Goal: Transaction & Acquisition: Purchase product/service

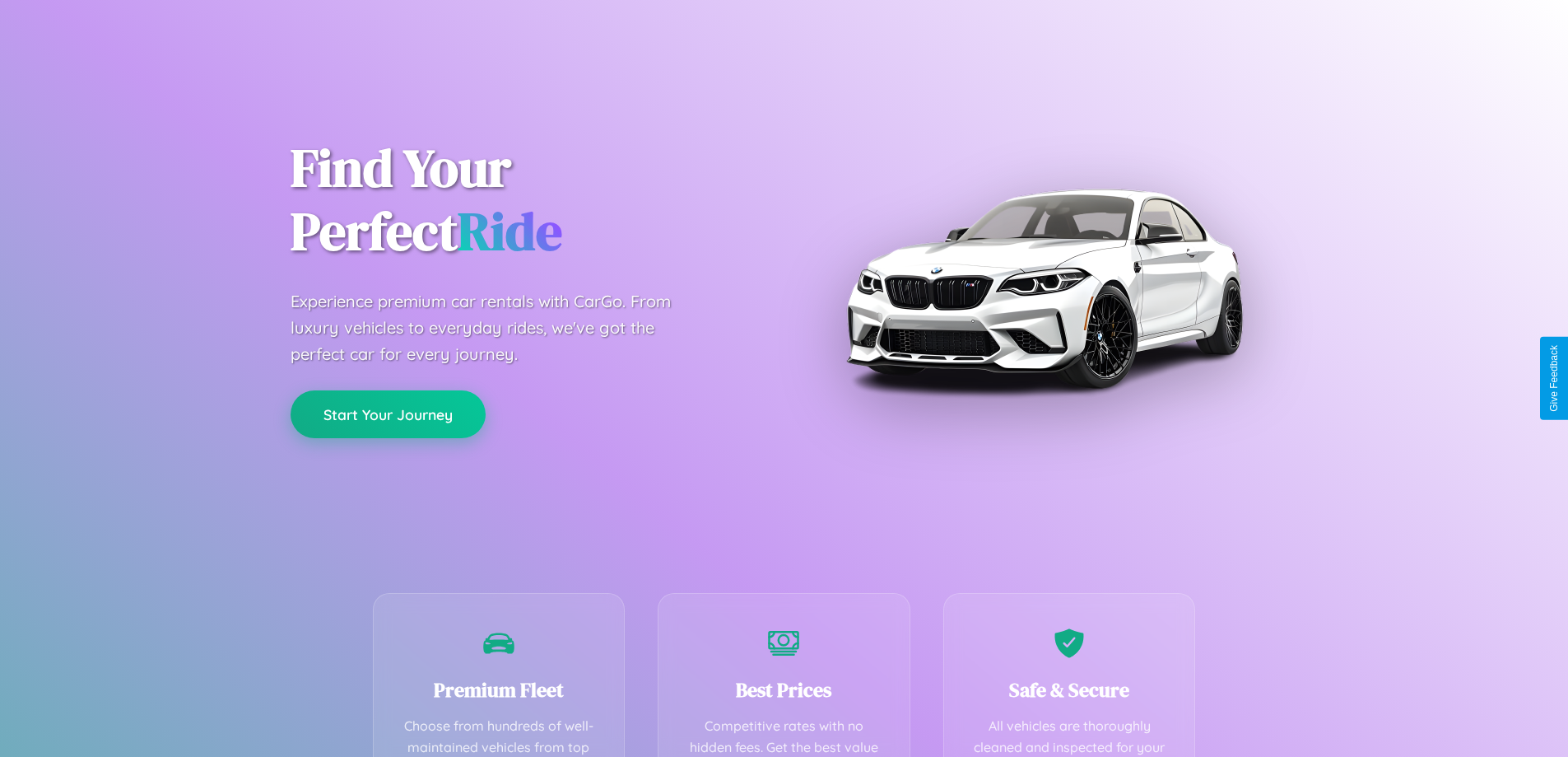
click at [388, 414] on button "Start Your Journey" at bounding box center [388, 414] width 195 height 47
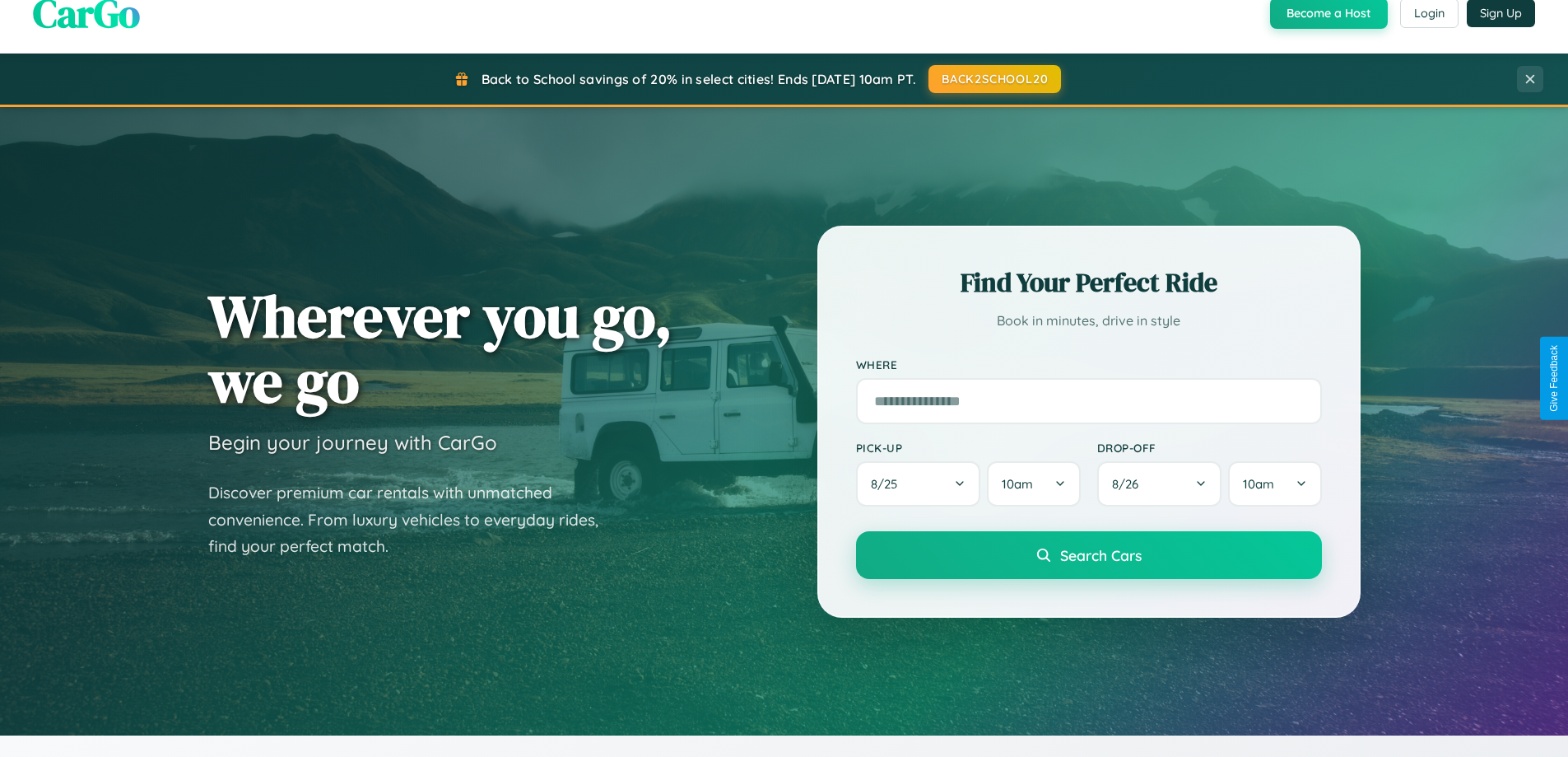
scroll to position [1134, 0]
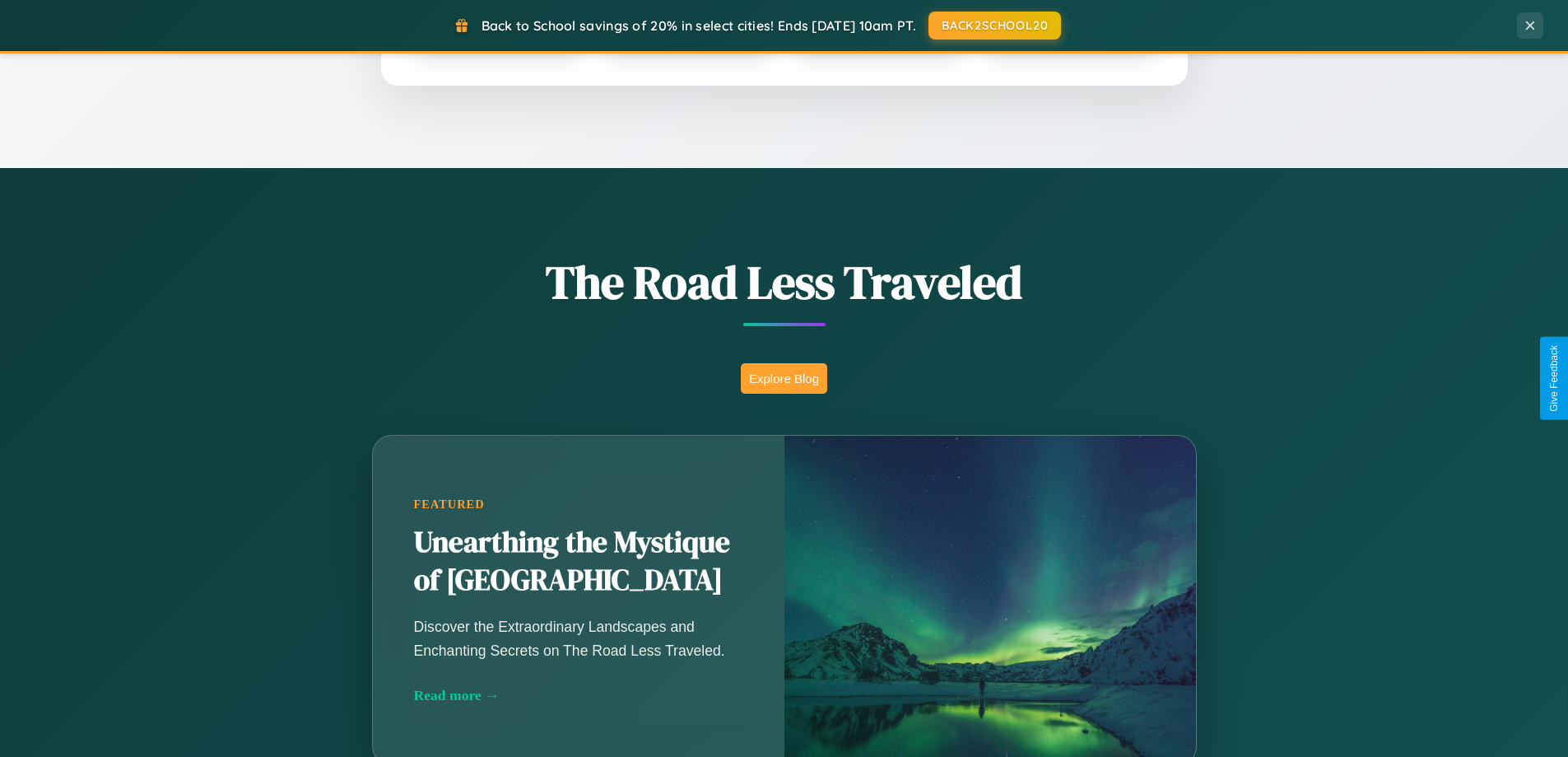
click at [784, 378] on button "Explore Blog" at bounding box center [783, 378] width 86 height 30
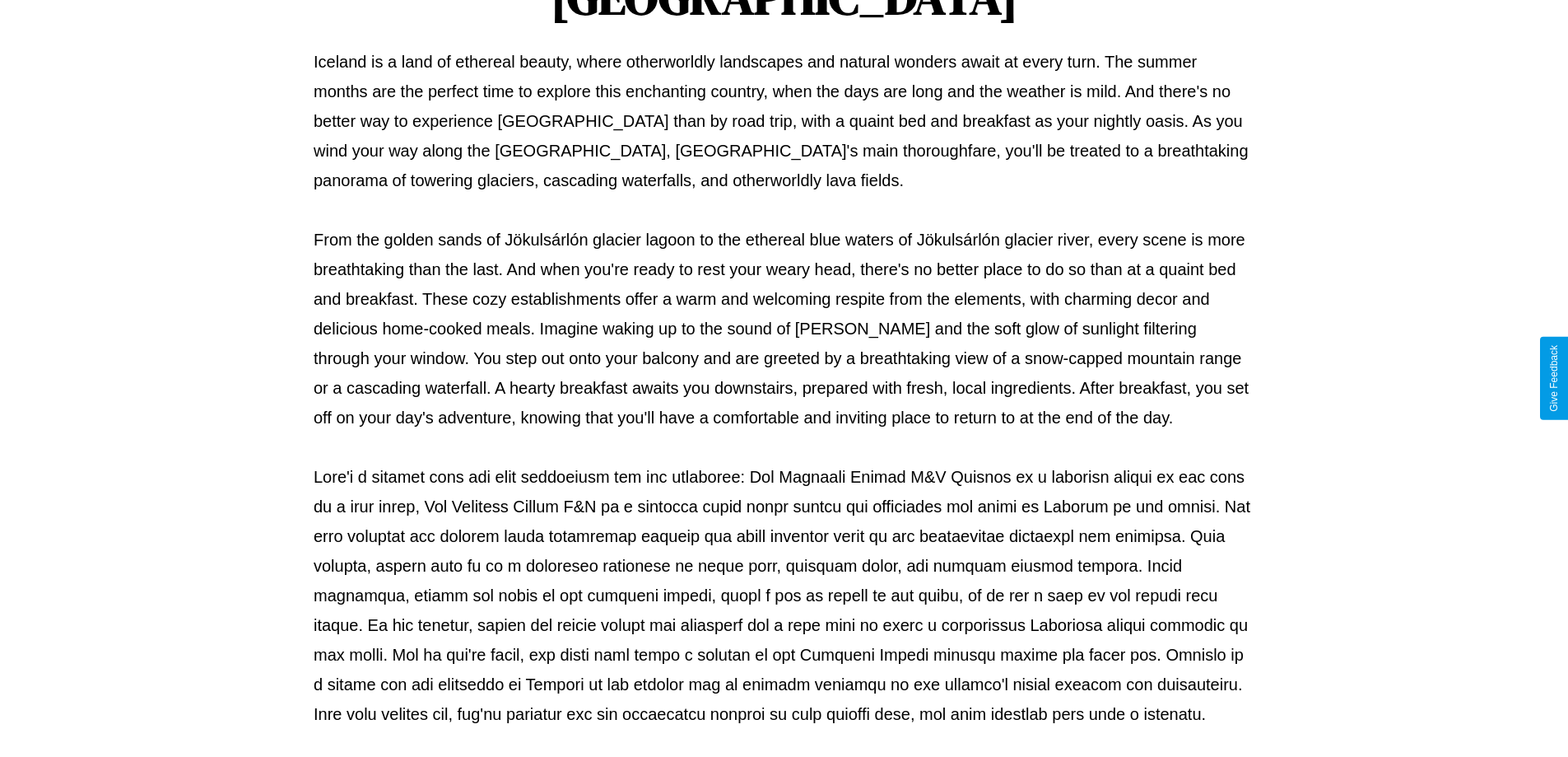
scroll to position [533, 0]
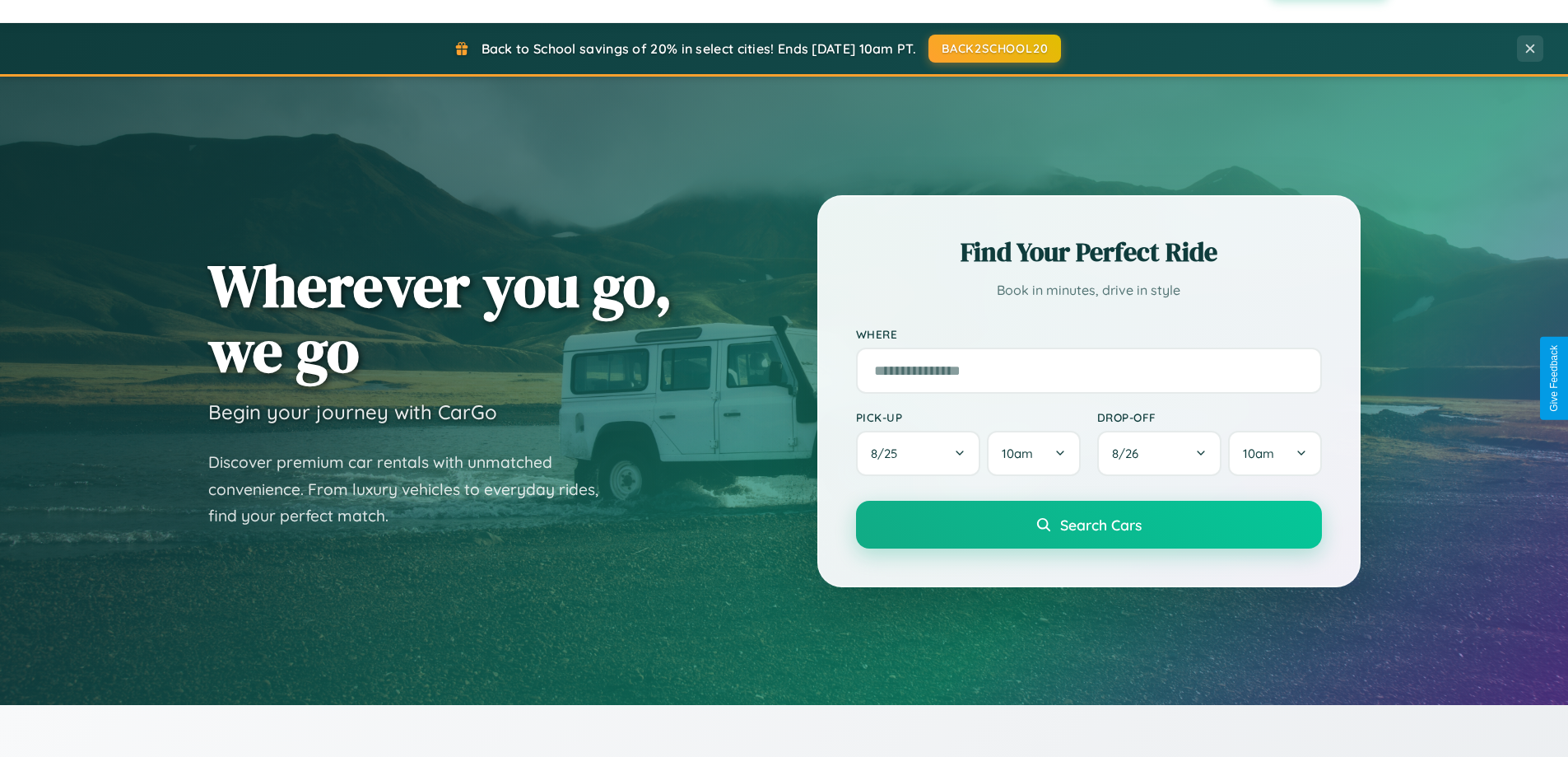
scroll to position [48, 0]
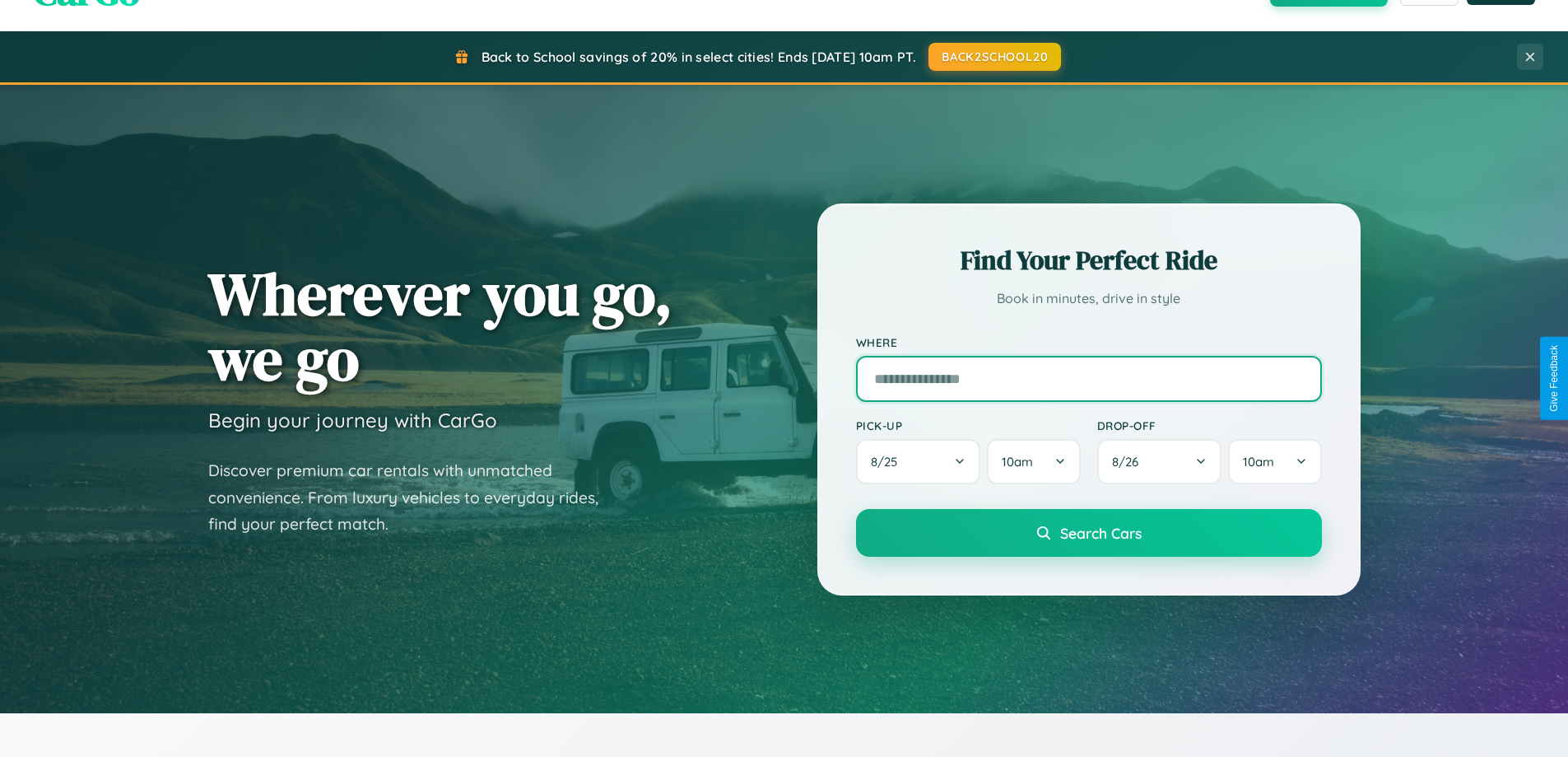
click at [1089, 378] on input "text" at bounding box center [1089, 378] width 466 height 46
type input "******"
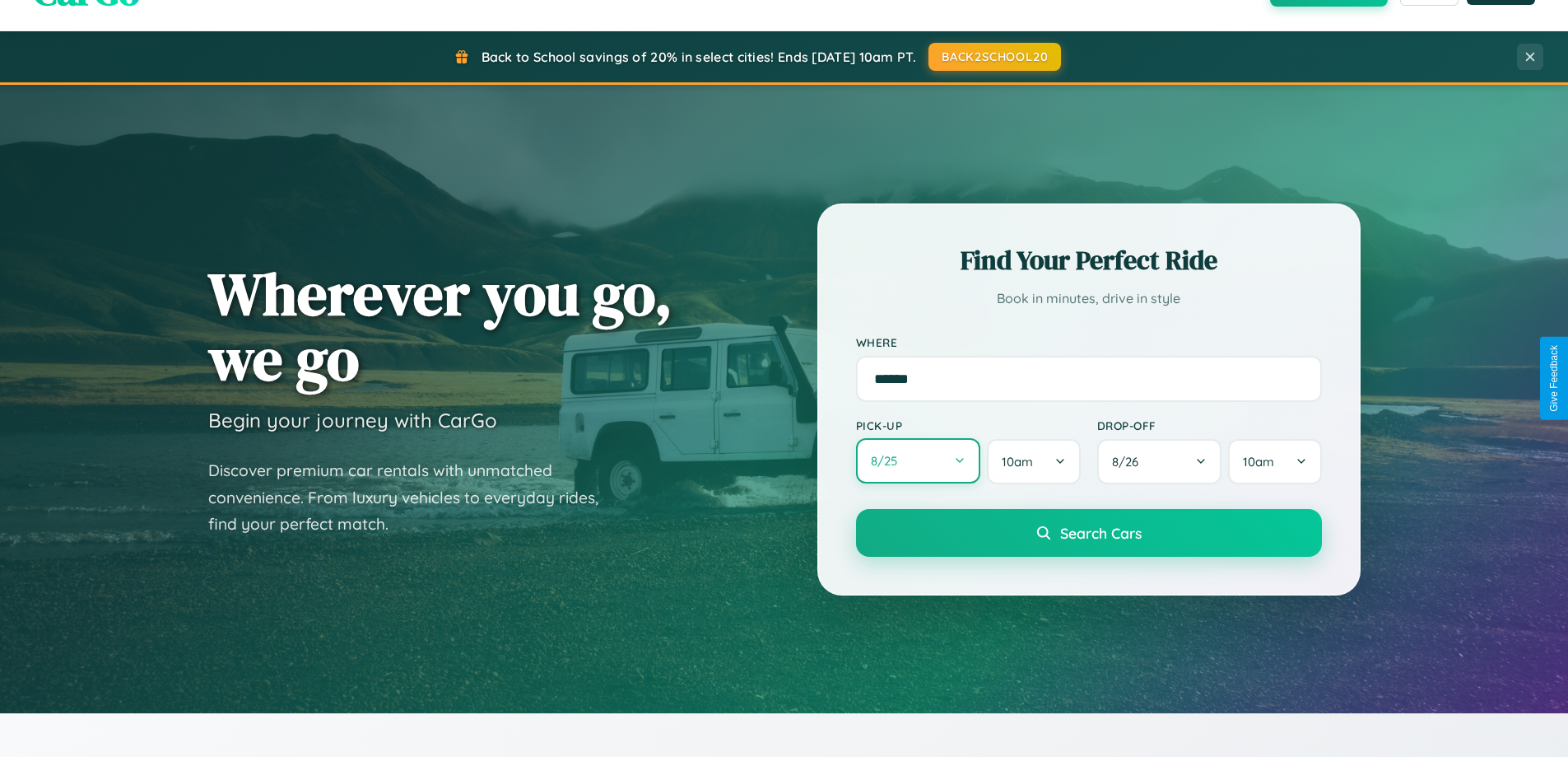
click at [918, 462] on button "8 / 25" at bounding box center [918, 461] width 125 height 45
select select "*"
select select "****"
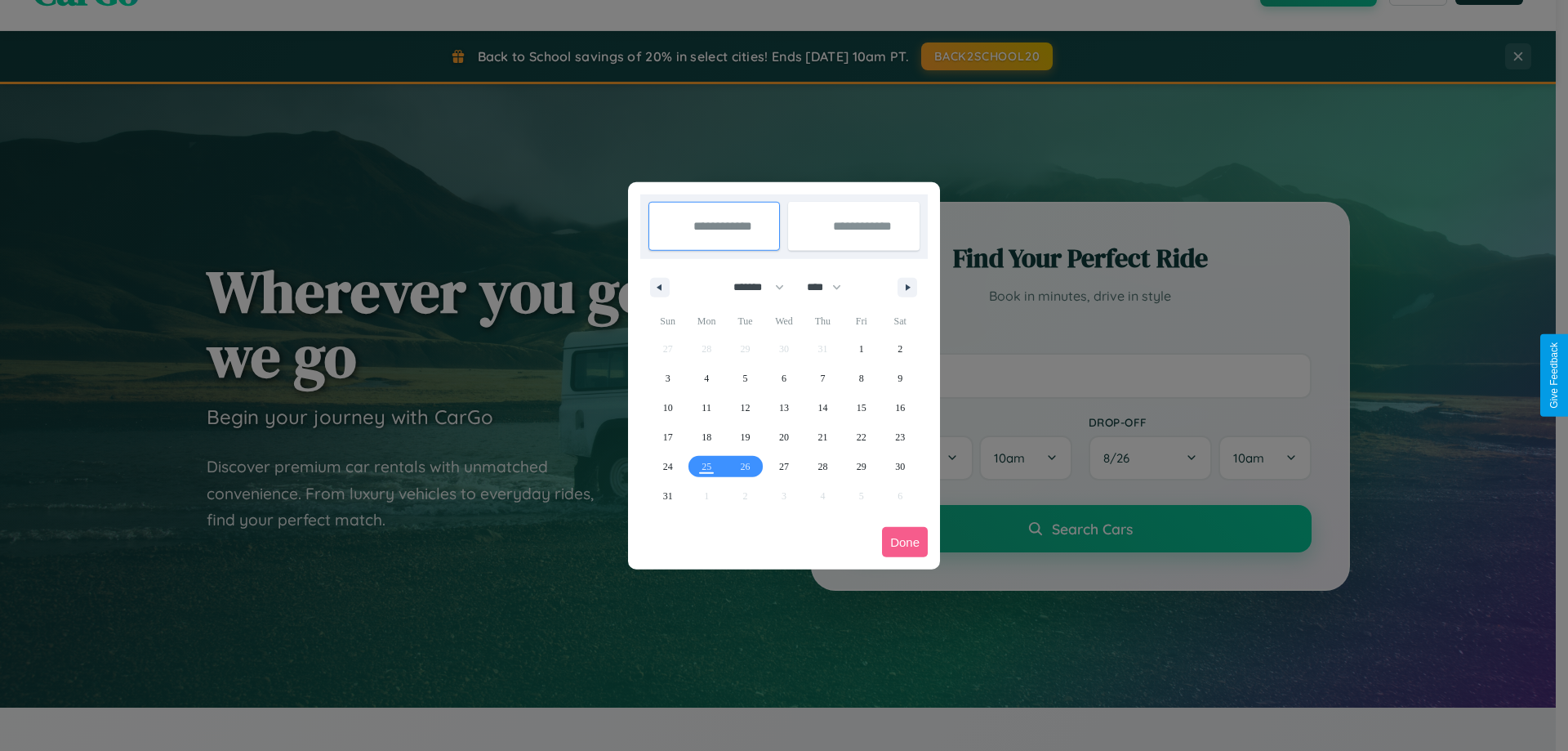
click at [752, 287] on select "******* ******** ***** ***** *** **** **** ****** ********* ******* ******** **…" at bounding box center [756, 287] width 69 height 27
select select "*"
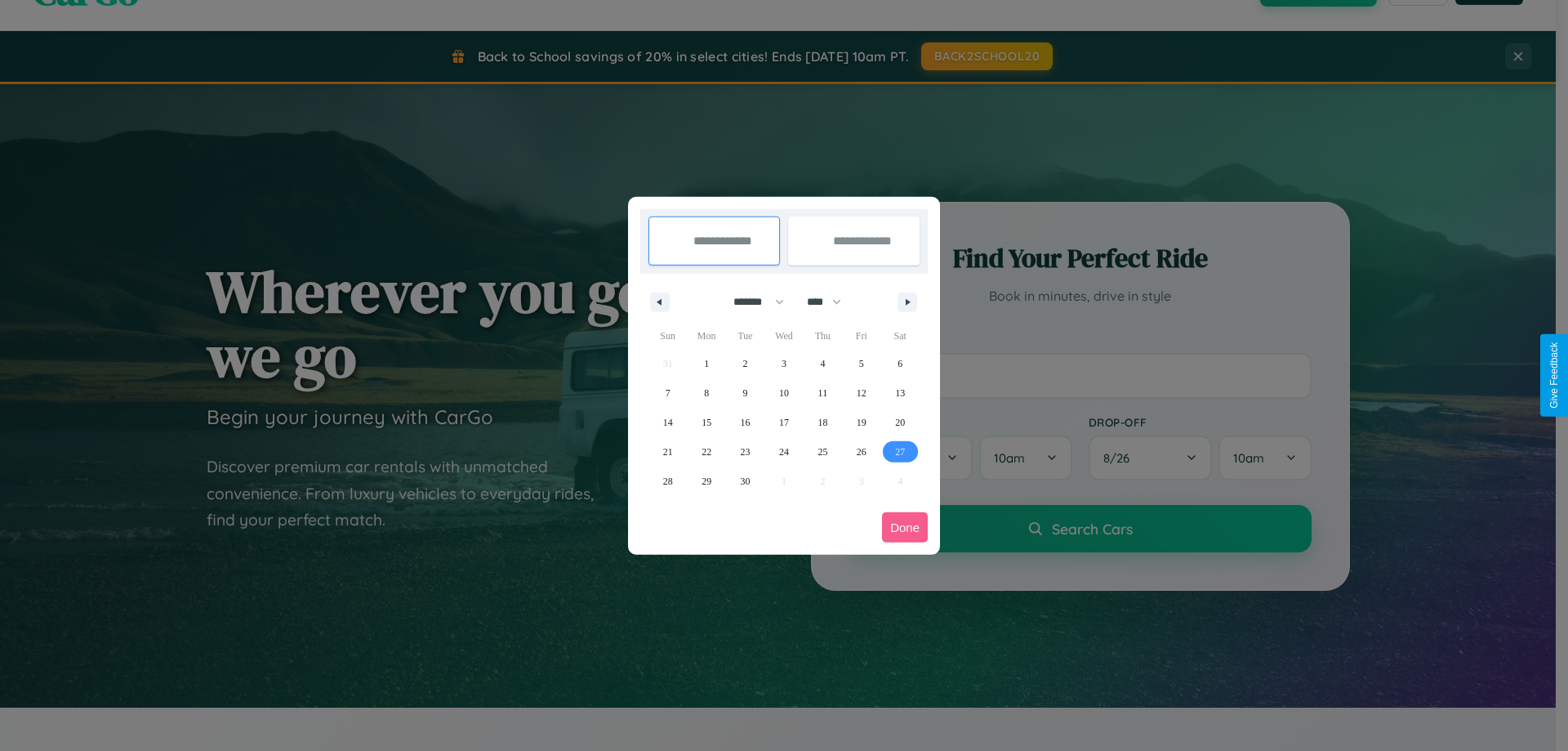
click at [900, 451] on span "27" at bounding box center [900, 452] width 9 height 29
type input "**********"
click at [907, 301] on icon "button" at bounding box center [910, 302] width 8 height 7
select select "*"
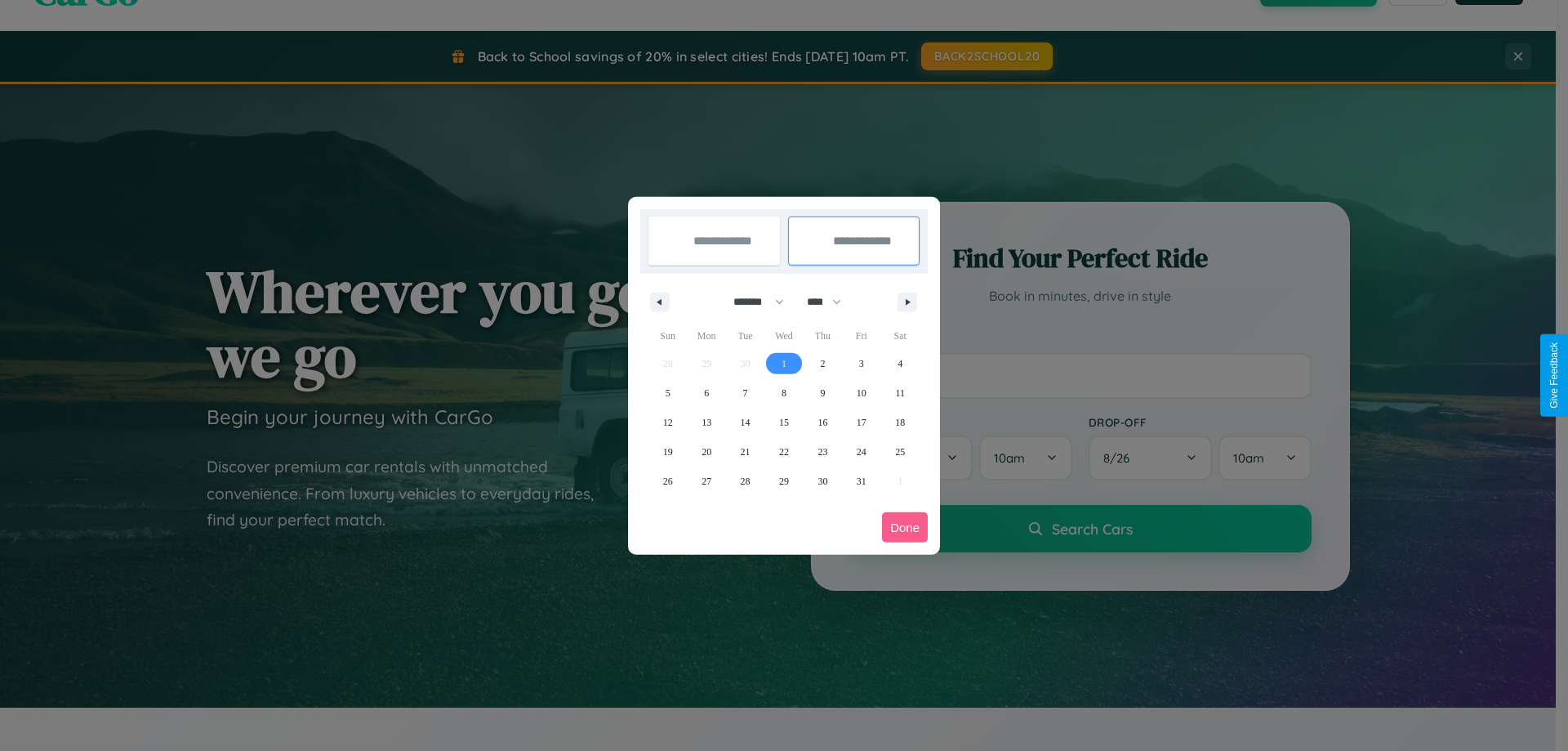
click at [784, 362] on span "1" at bounding box center [784, 363] width 5 height 29
type input "**********"
select select "*"
click at [905, 527] on button "Done" at bounding box center [905, 528] width 46 height 30
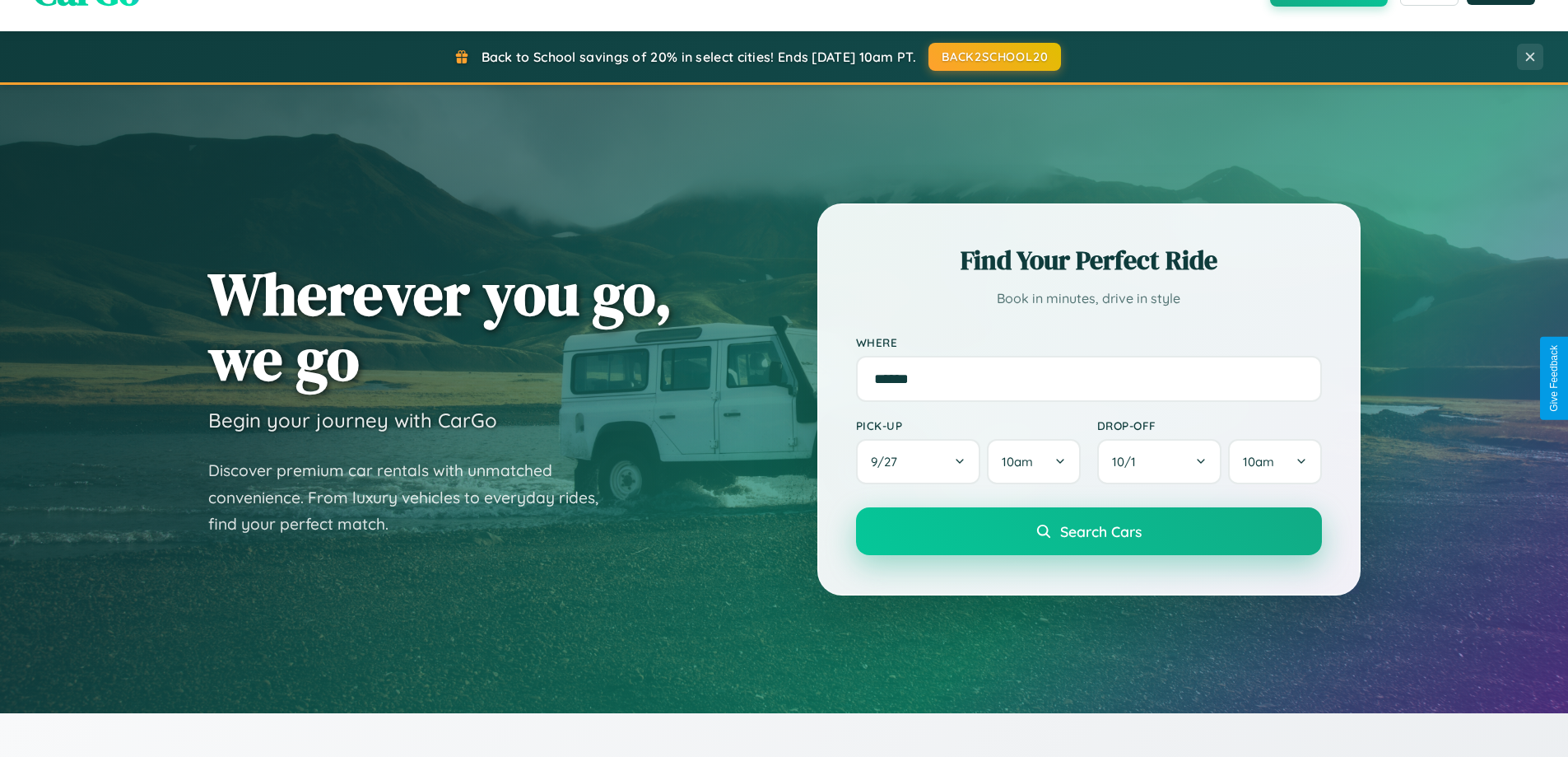
click at [1089, 531] on span "Search Cars" at bounding box center [1101, 531] width 81 height 18
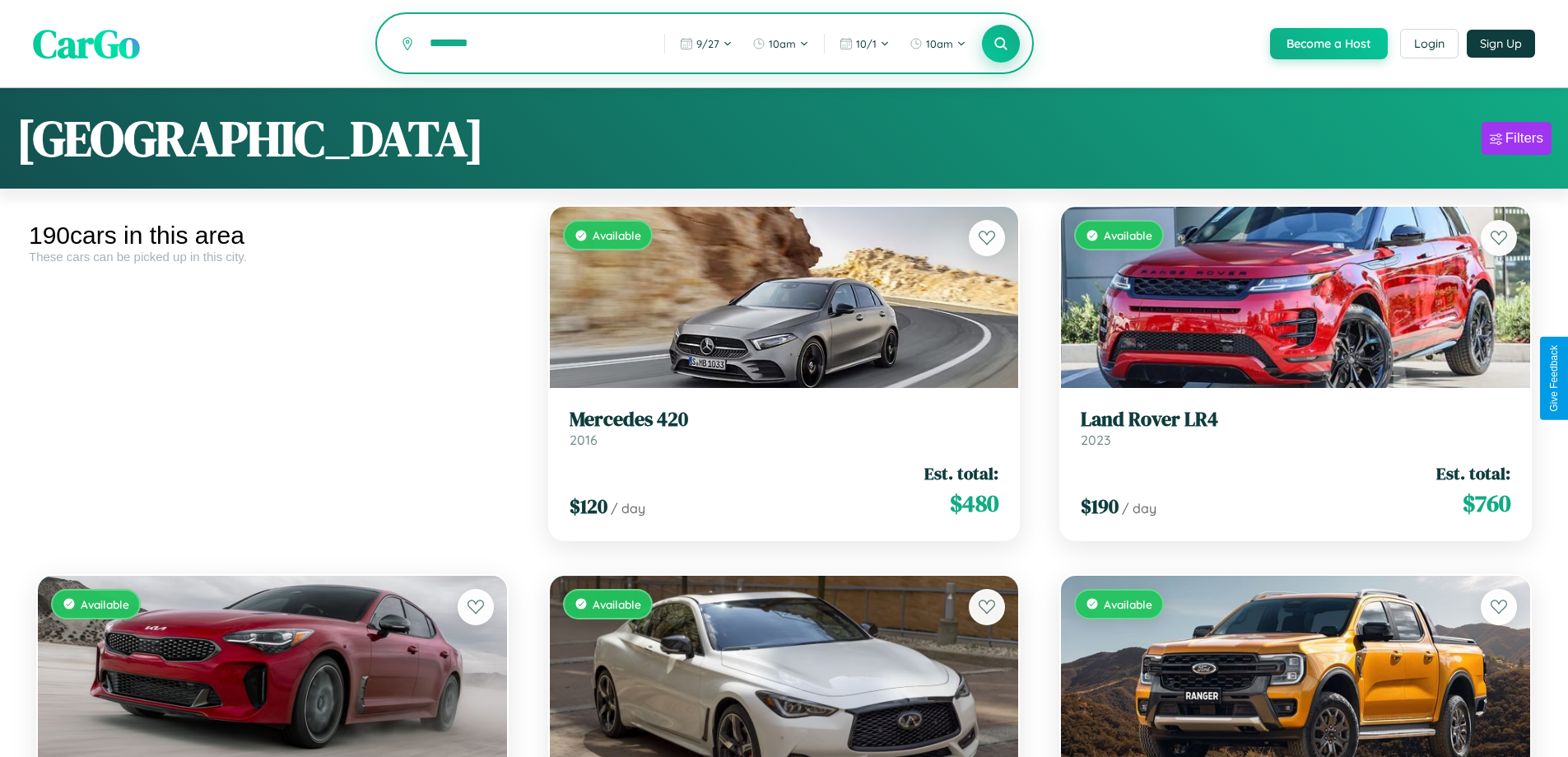
type input "********"
click at [1001, 44] on icon at bounding box center [1002, 43] width 16 height 16
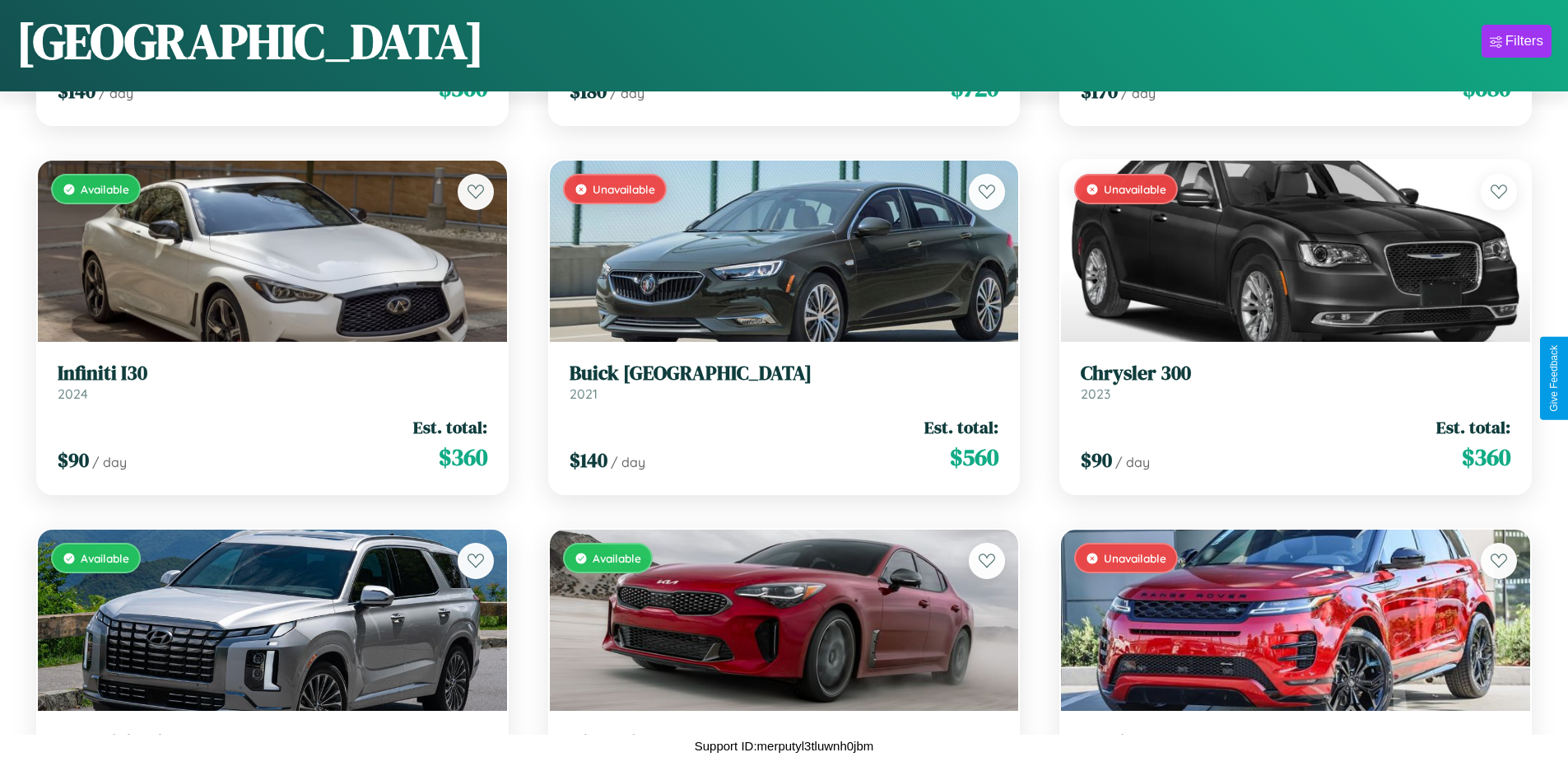
scroll to position [5026, 0]
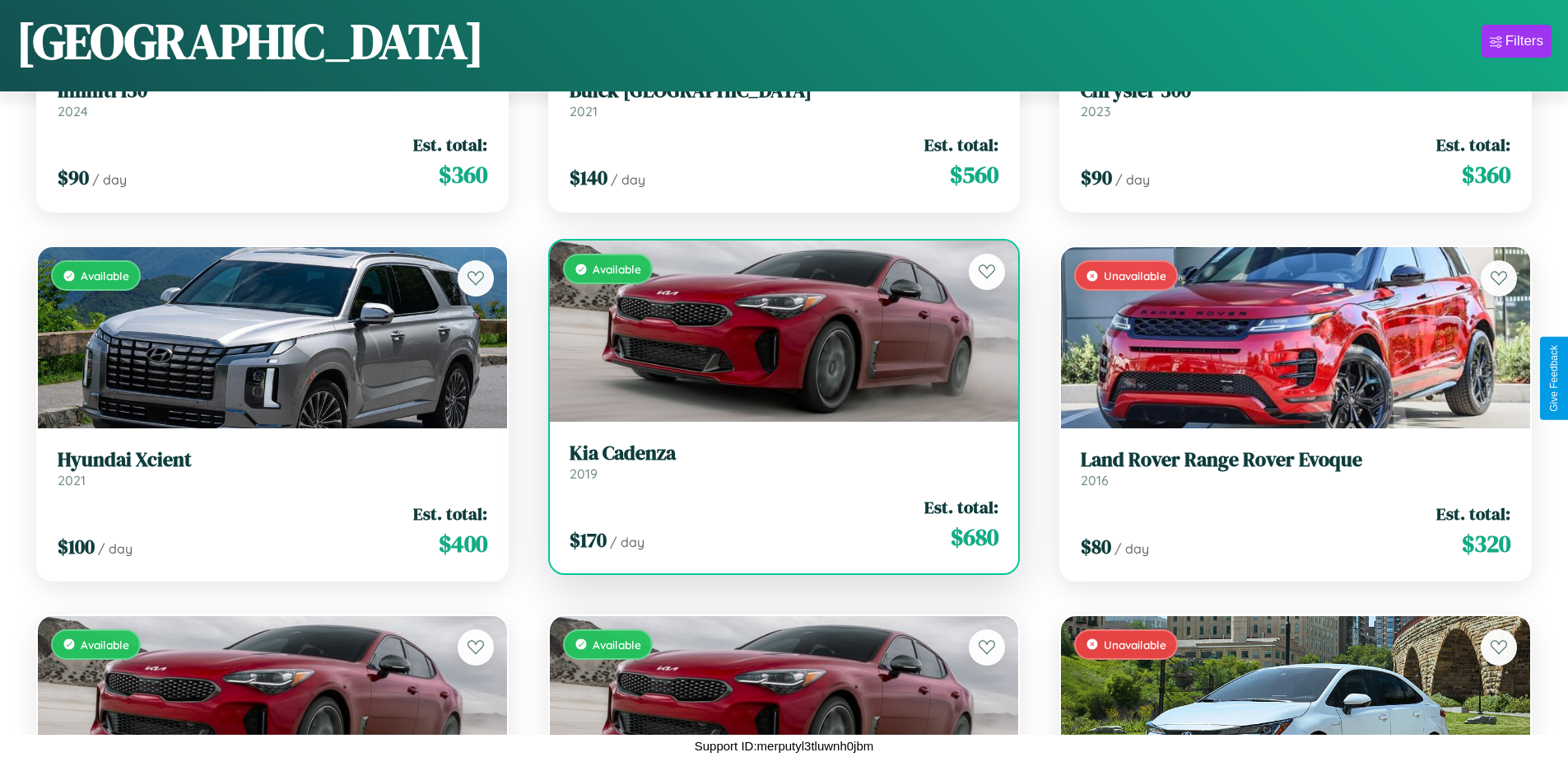
click at [777, 465] on link "Kia Cadenza 2019" at bounding box center [784, 462] width 429 height 41
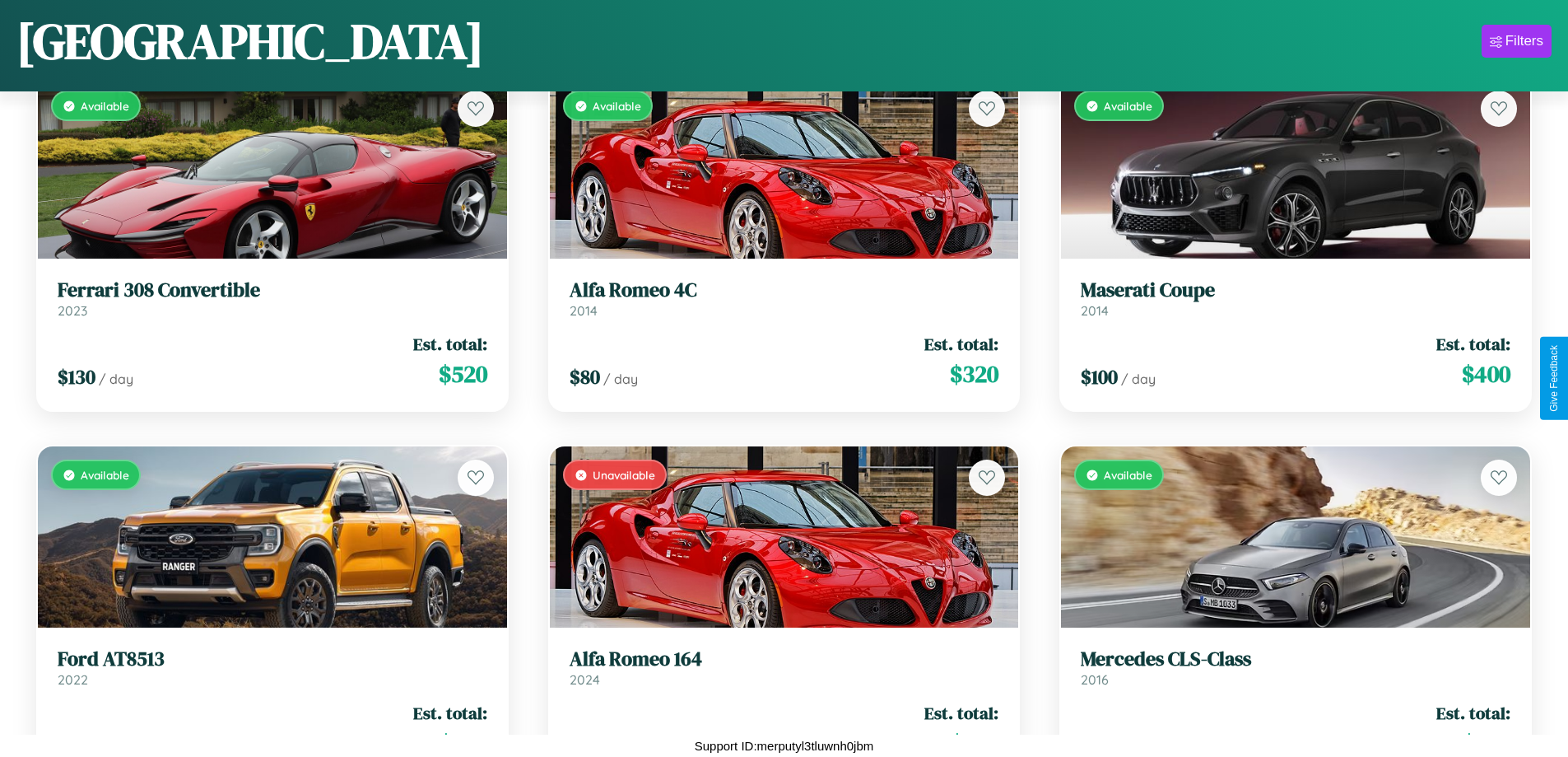
scroll to position [14247, 0]
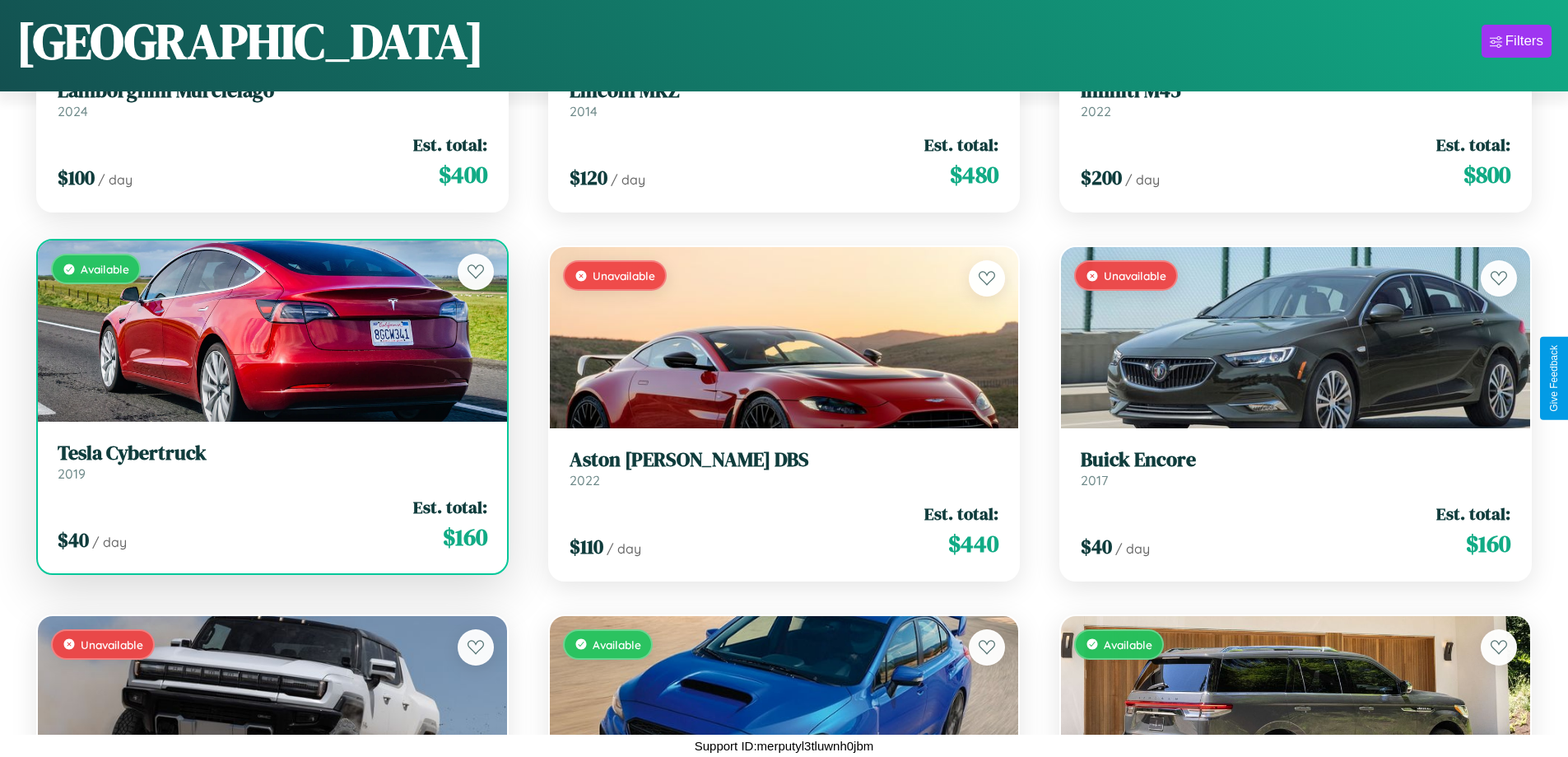
click at [270, 335] on div "Available" at bounding box center [272, 330] width 469 height 181
click at [270, 331] on div "Available" at bounding box center [272, 330] width 469 height 181
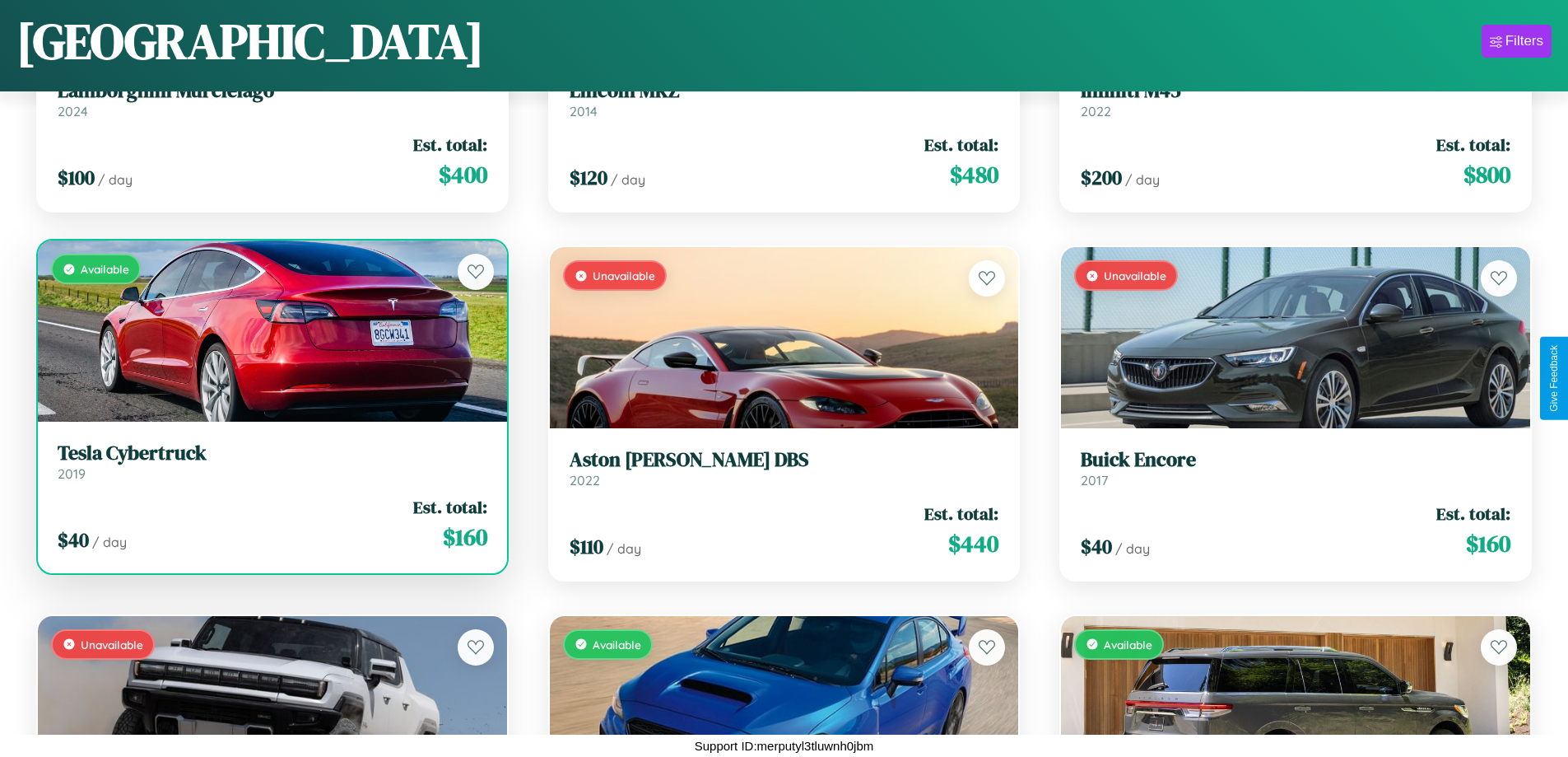
click at [270, 331] on div "Available" at bounding box center [272, 330] width 469 height 181
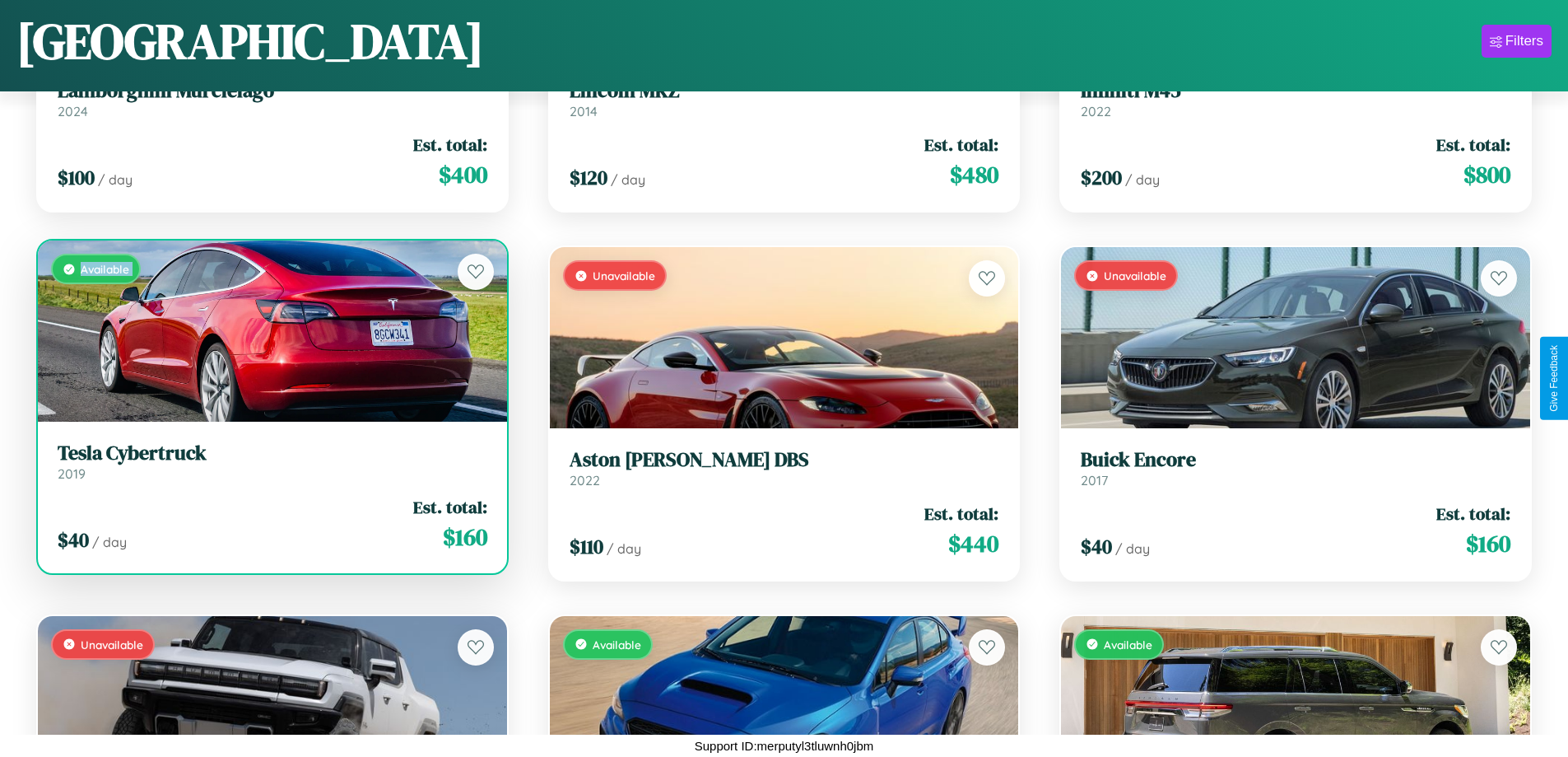
click at [270, 331] on div "Available" at bounding box center [272, 330] width 469 height 181
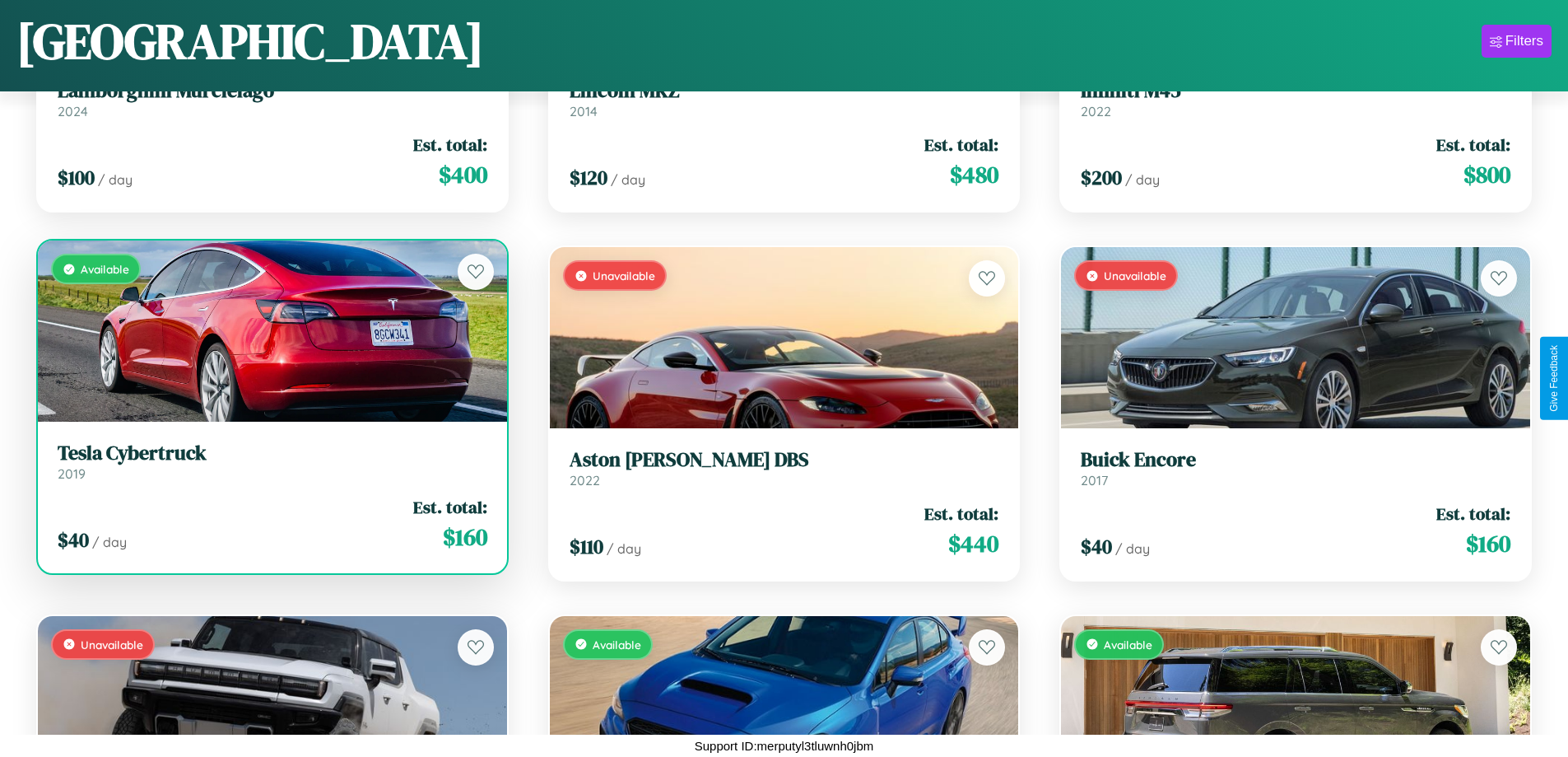
click at [270, 331] on div "Available" at bounding box center [272, 330] width 469 height 181
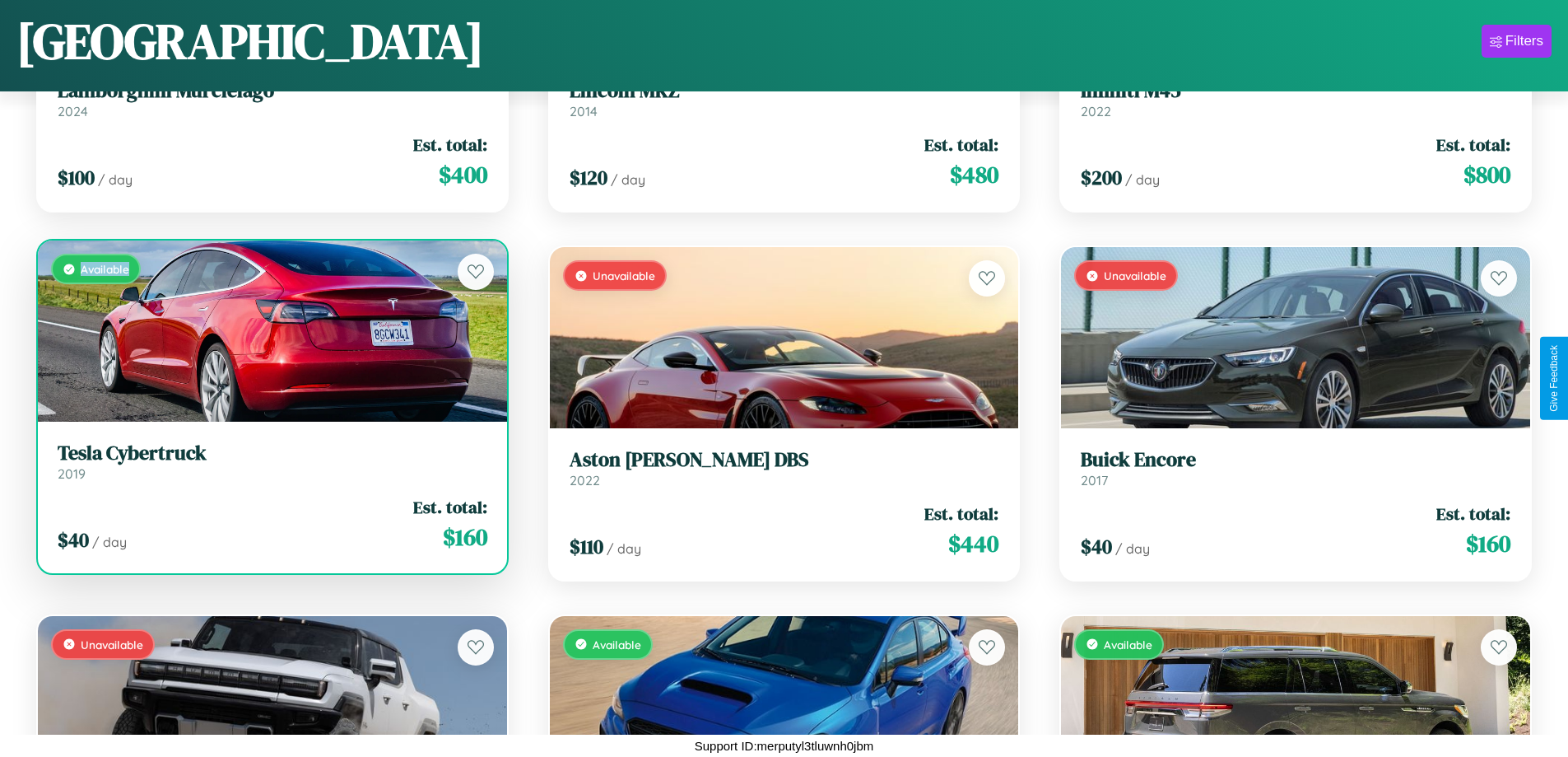
click at [270, 331] on div "Available" at bounding box center [272, 330] width 469 height 181
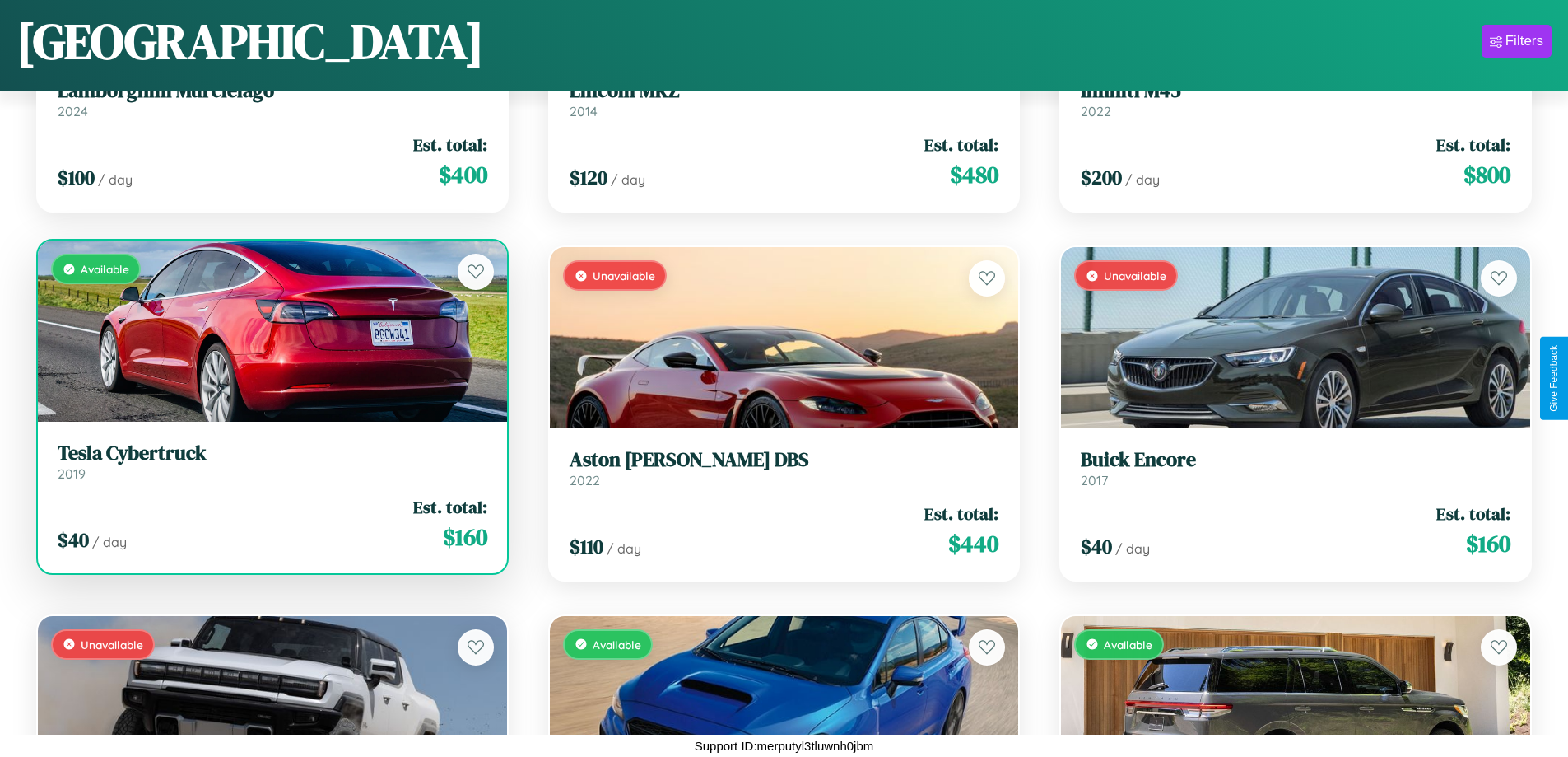
click at [270, 461] on h3 "Tesla Cybertruck" at bounding box center [272, 453] width 429 height 24
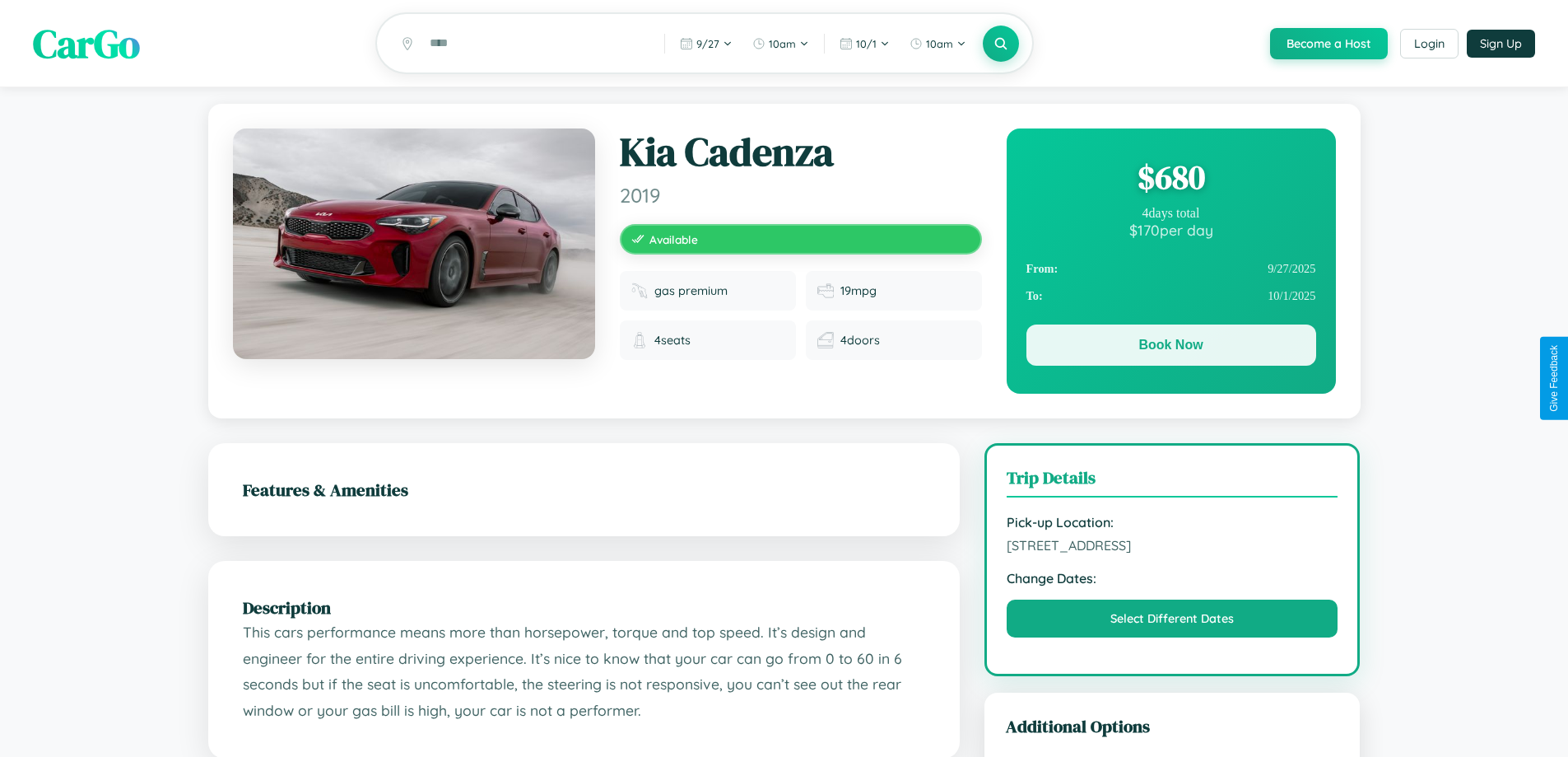
click at [1171, 347] on button "Book Now" at bounding box center [1171, 345] width 289 height 42
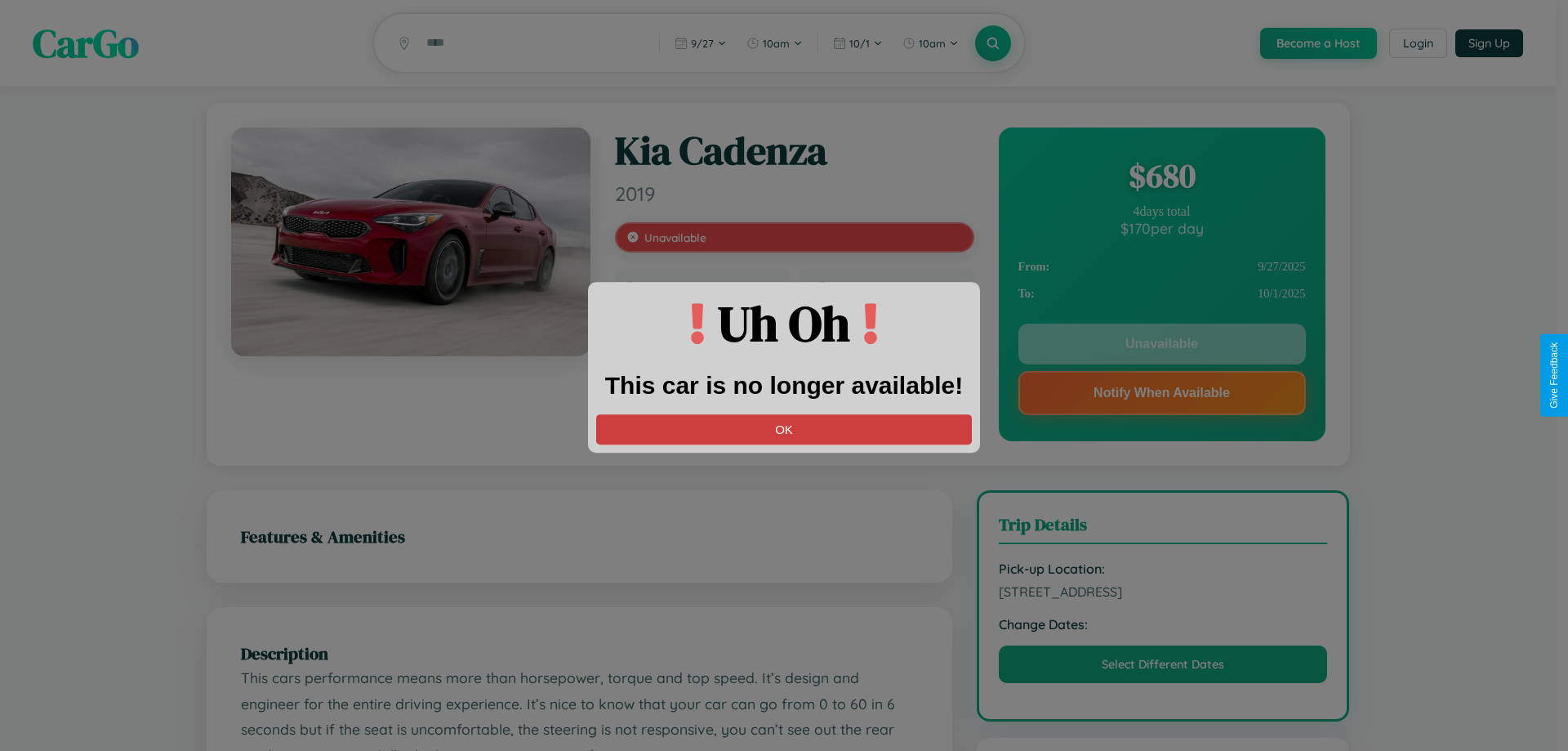
click at [784, 429] on button "OK" at bounding box center [784, 429] width 375 height 30
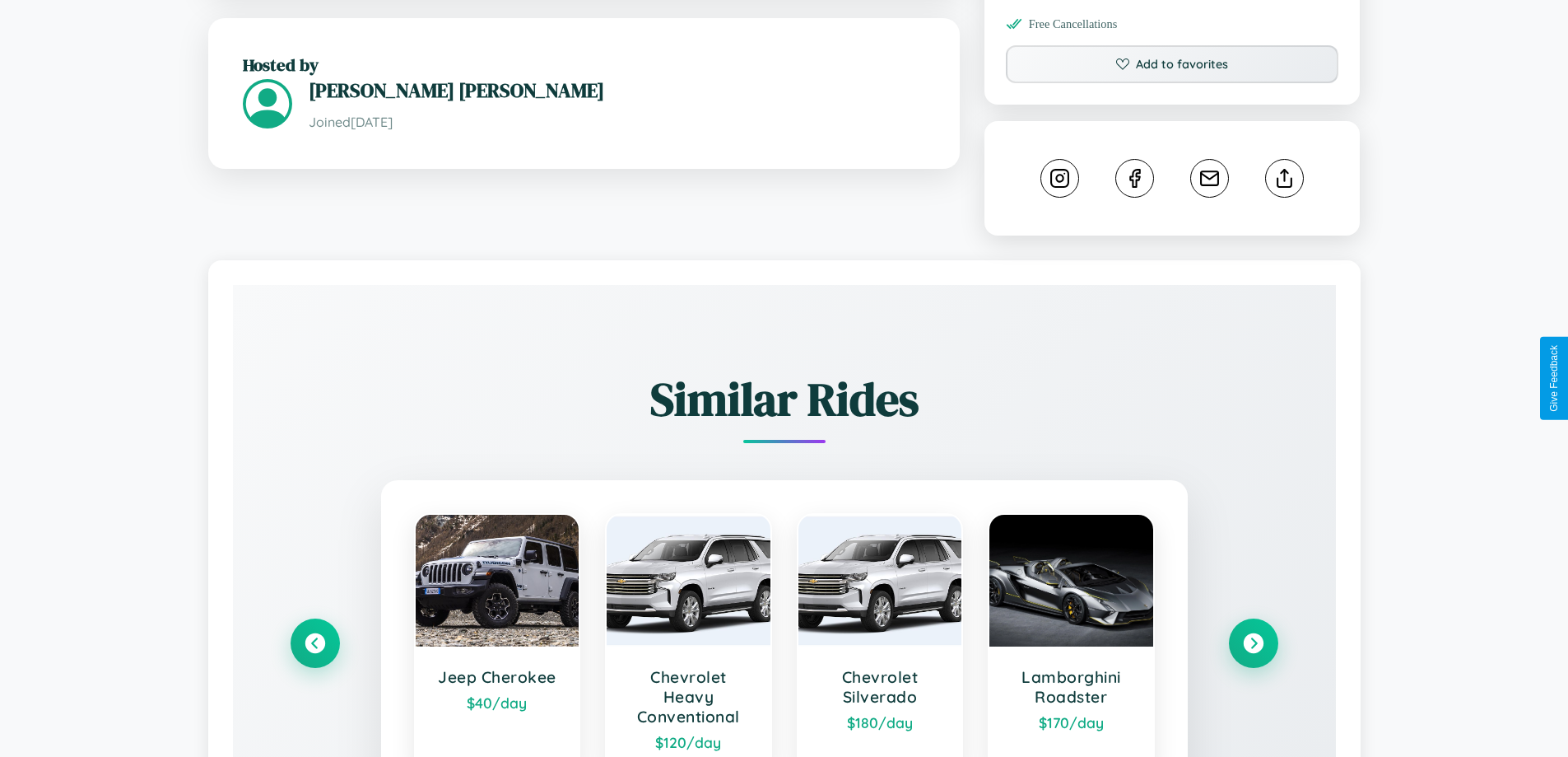
scroll to position [937, 0]
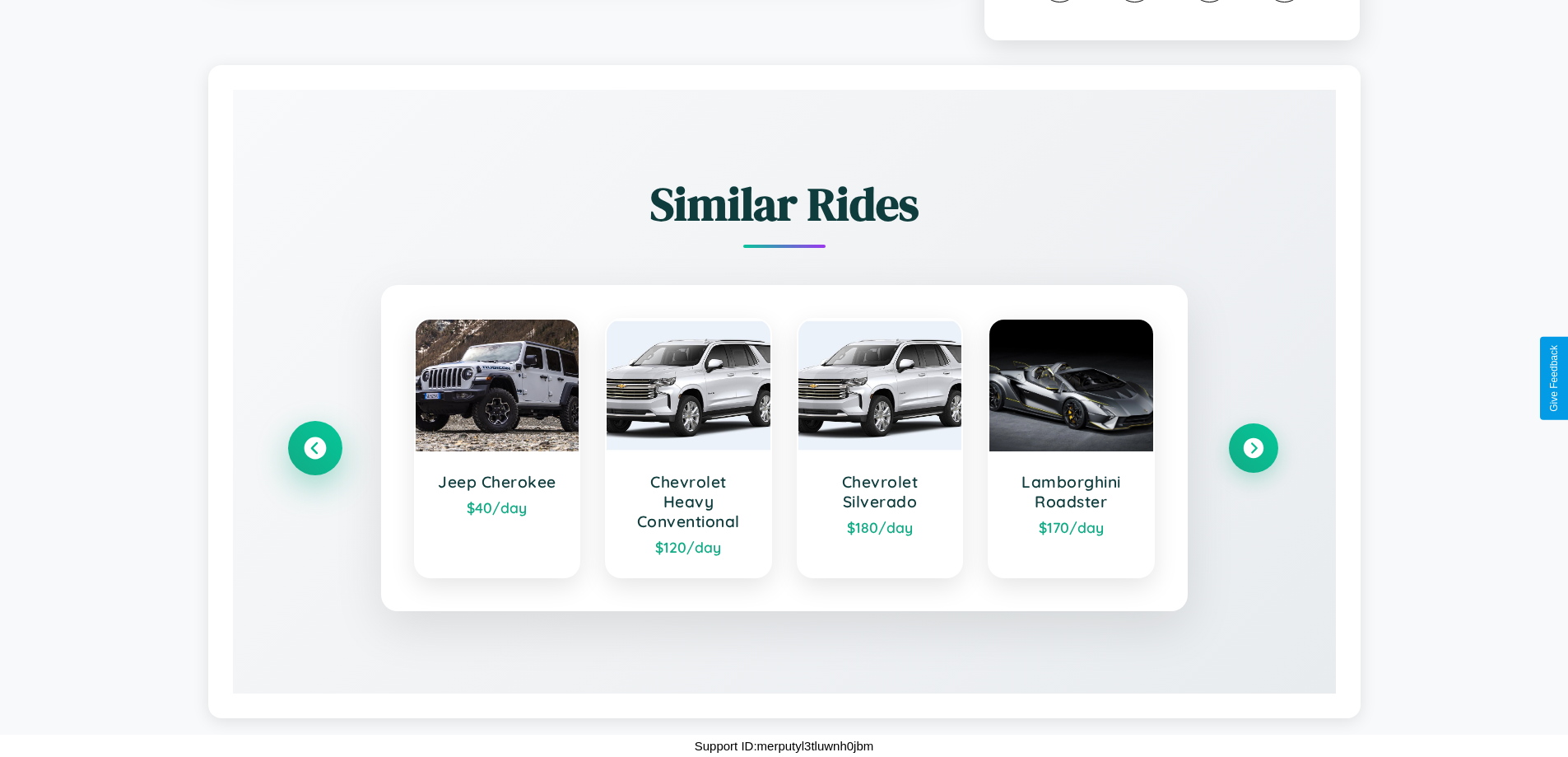
click at [315, 449] on icon at bounding box center [315, 449] width 23 height 23
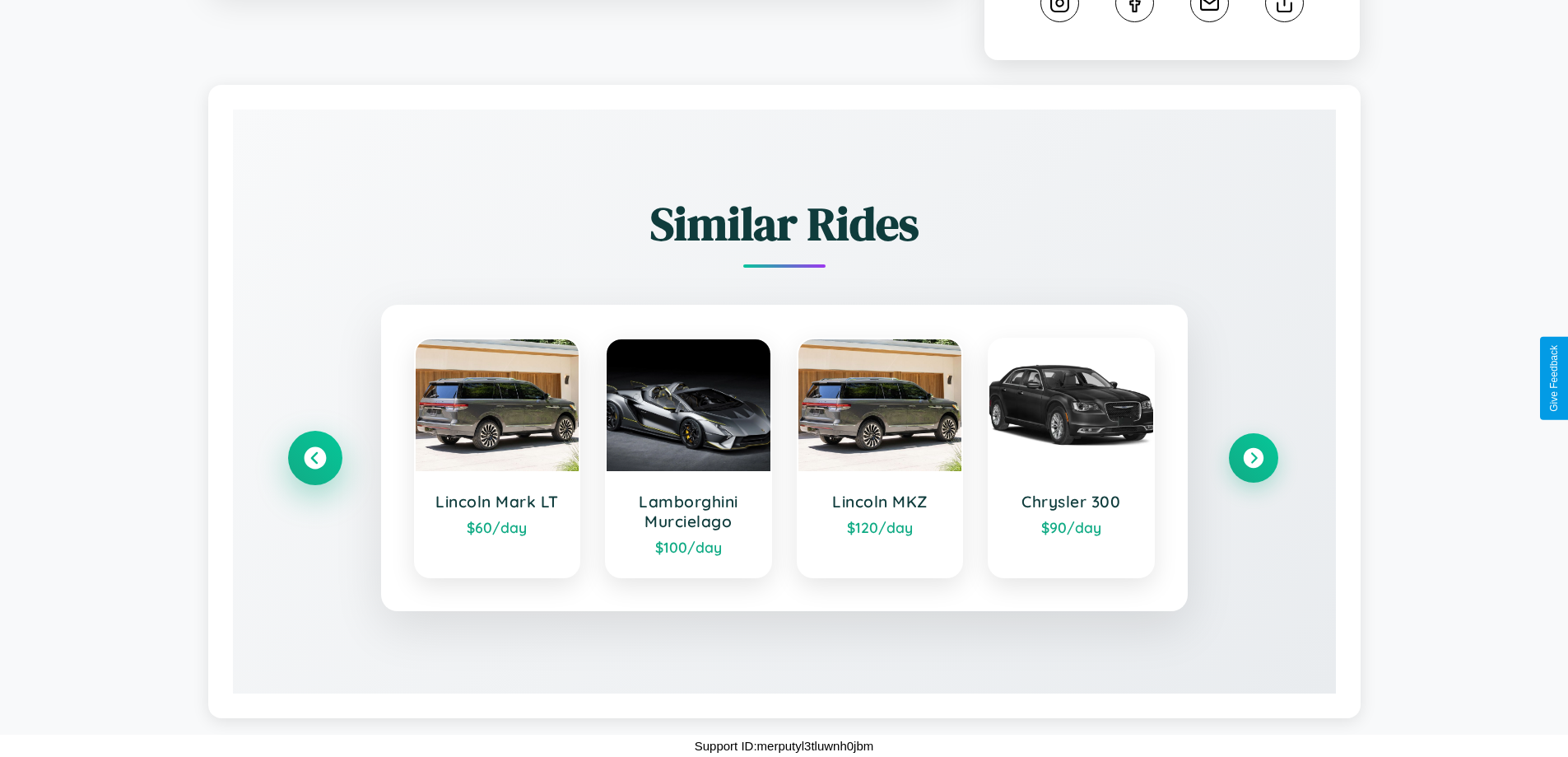
click at [315, 458] on icon at bounding box center [315, 459] width 23 height 23
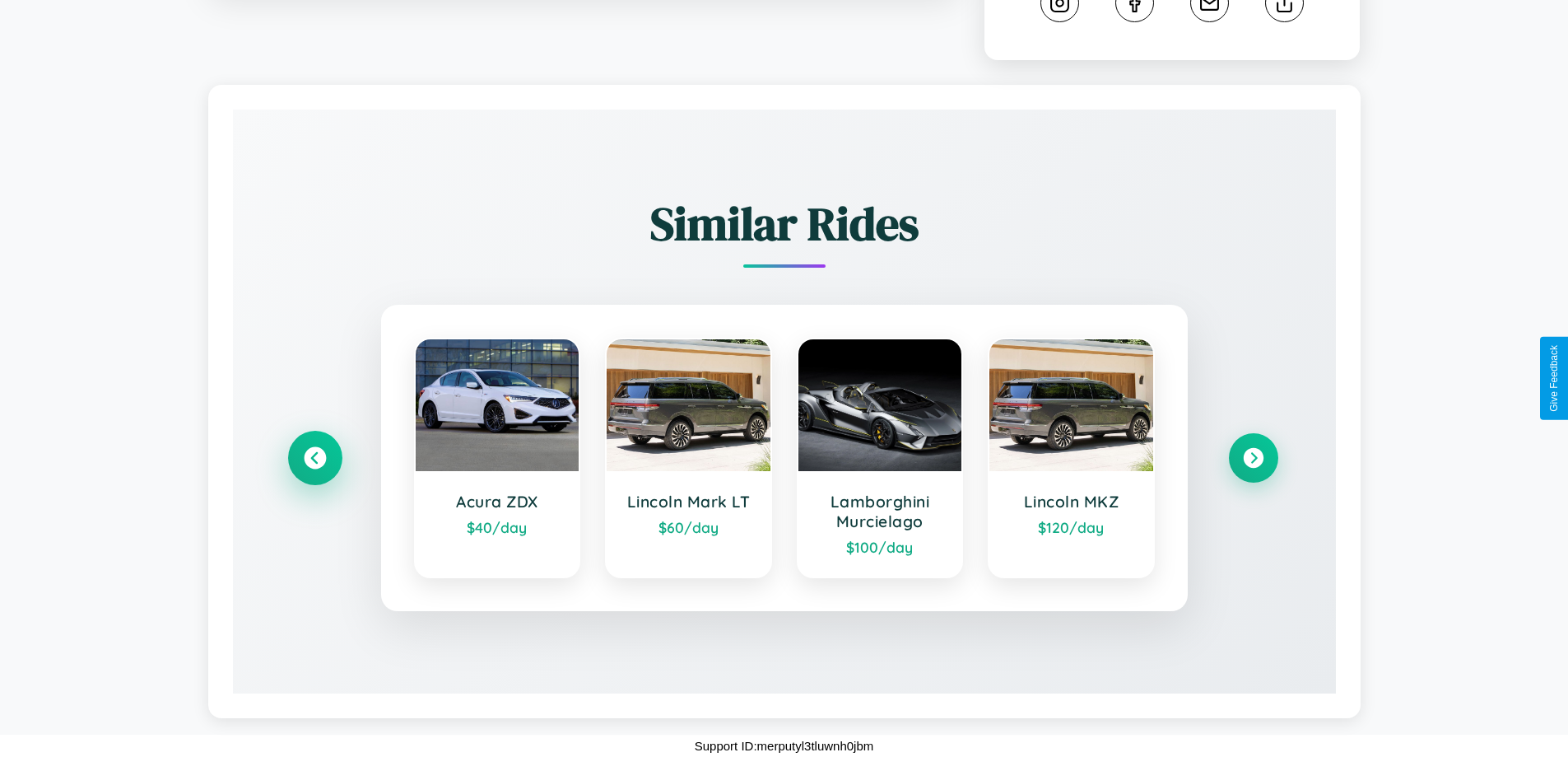
click at [315, 458] on icon at bounding box center [315, 459] width 23 height 23
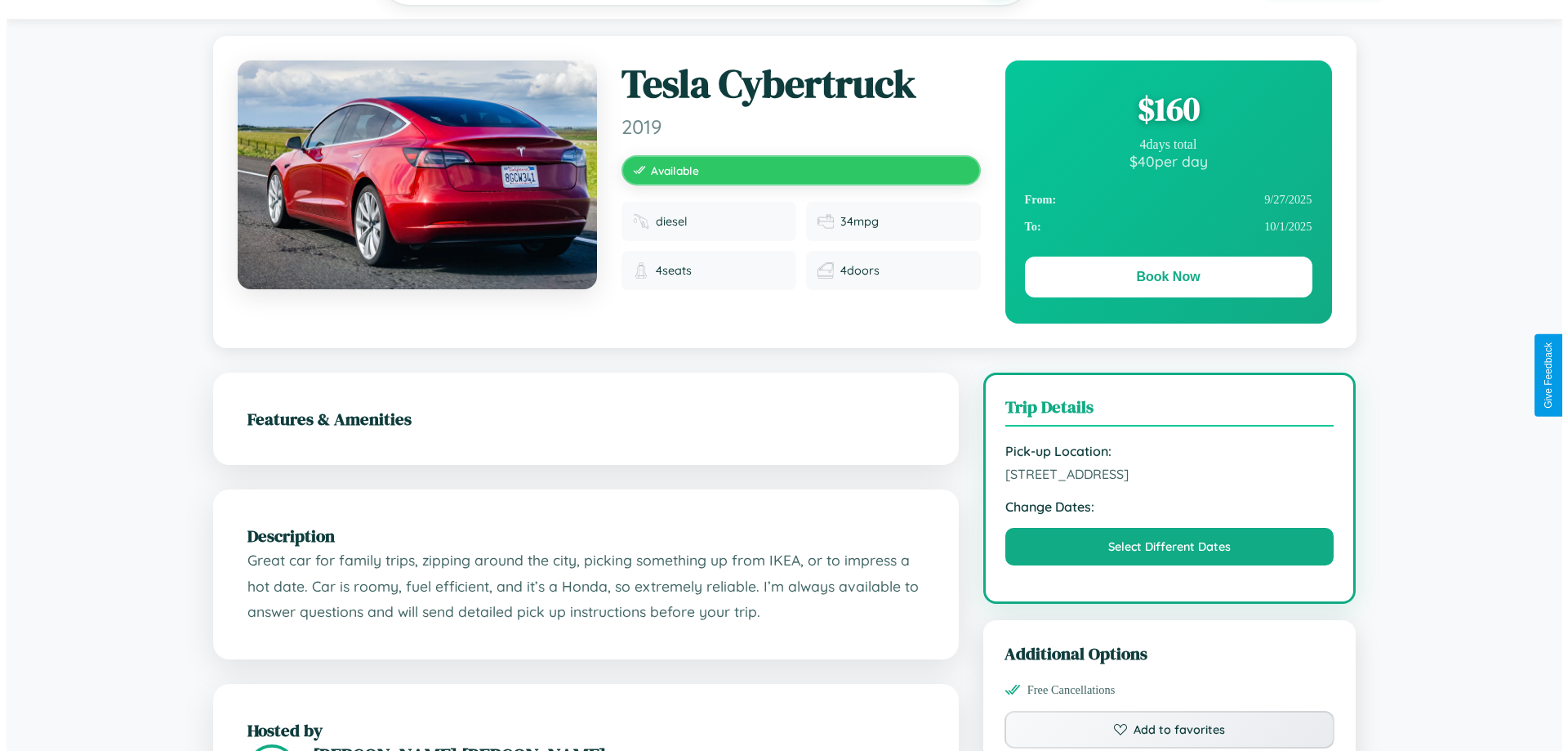
scroll to position [0, 0]
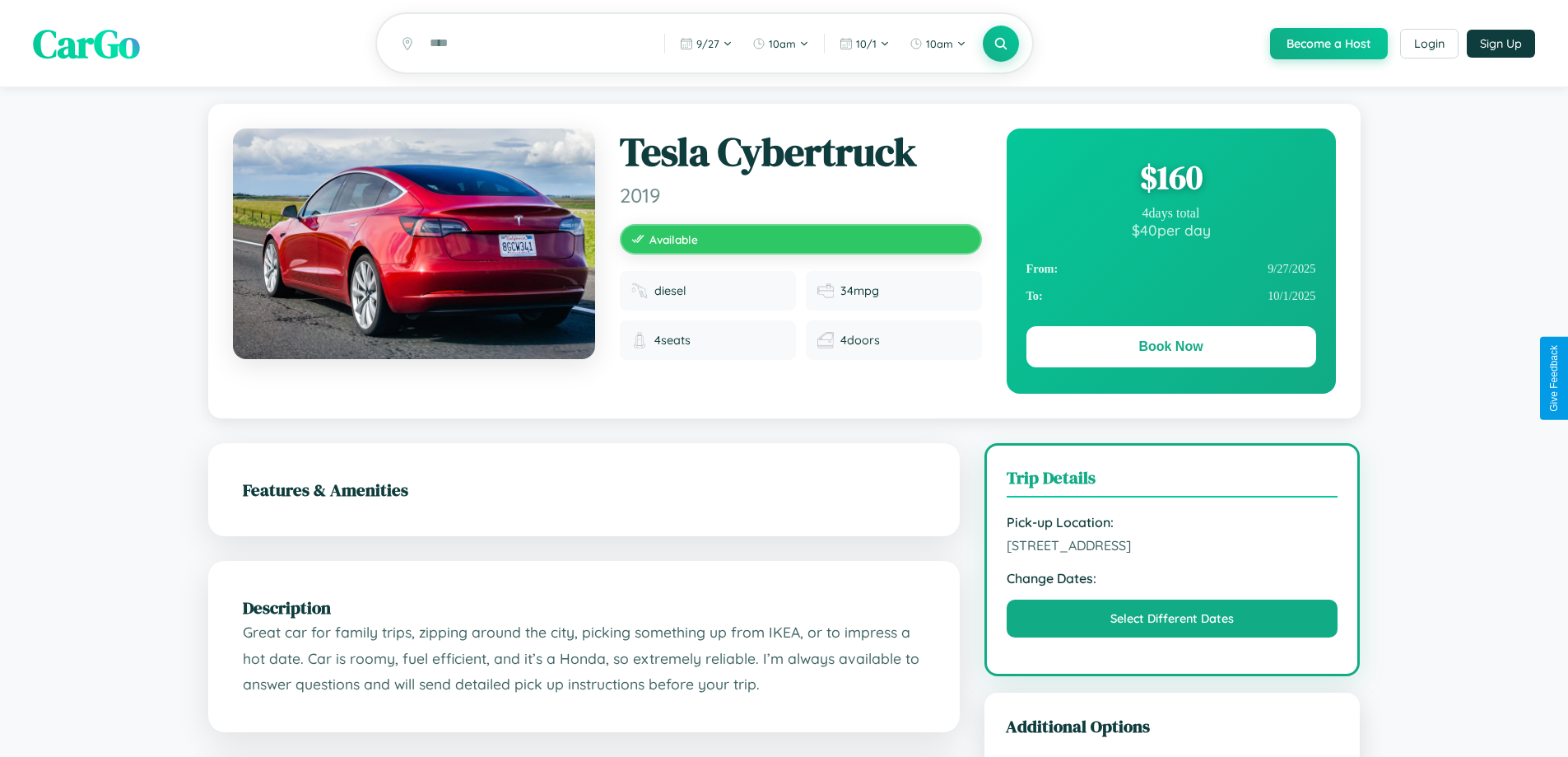
click at [1171, 180] on div "$ 160" at bounding box center [1171, 177] width 289 height 44
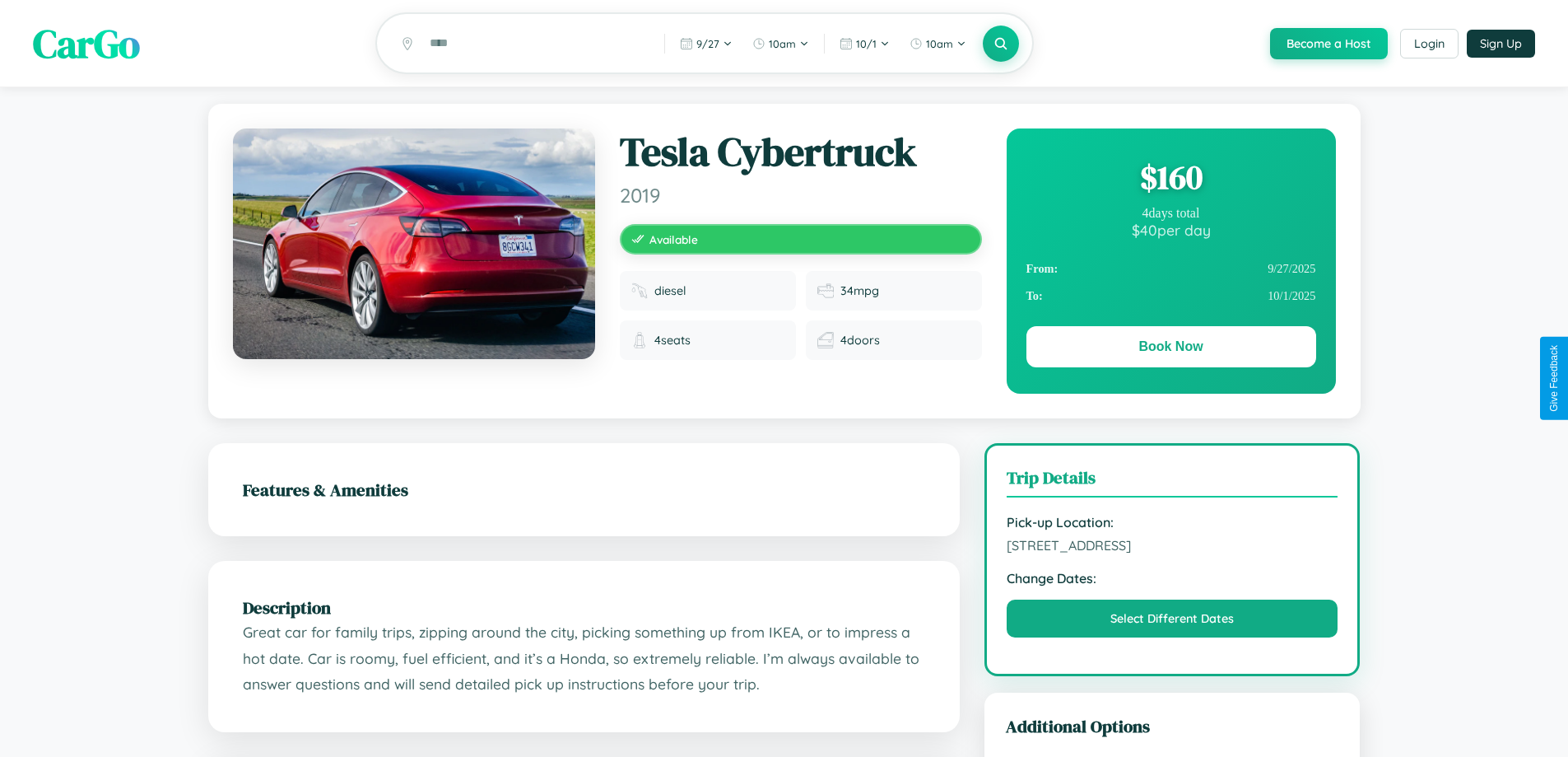
click at [1171, 180] on div "$ 160" at bounding box center [1171, 177] width 289 height 44
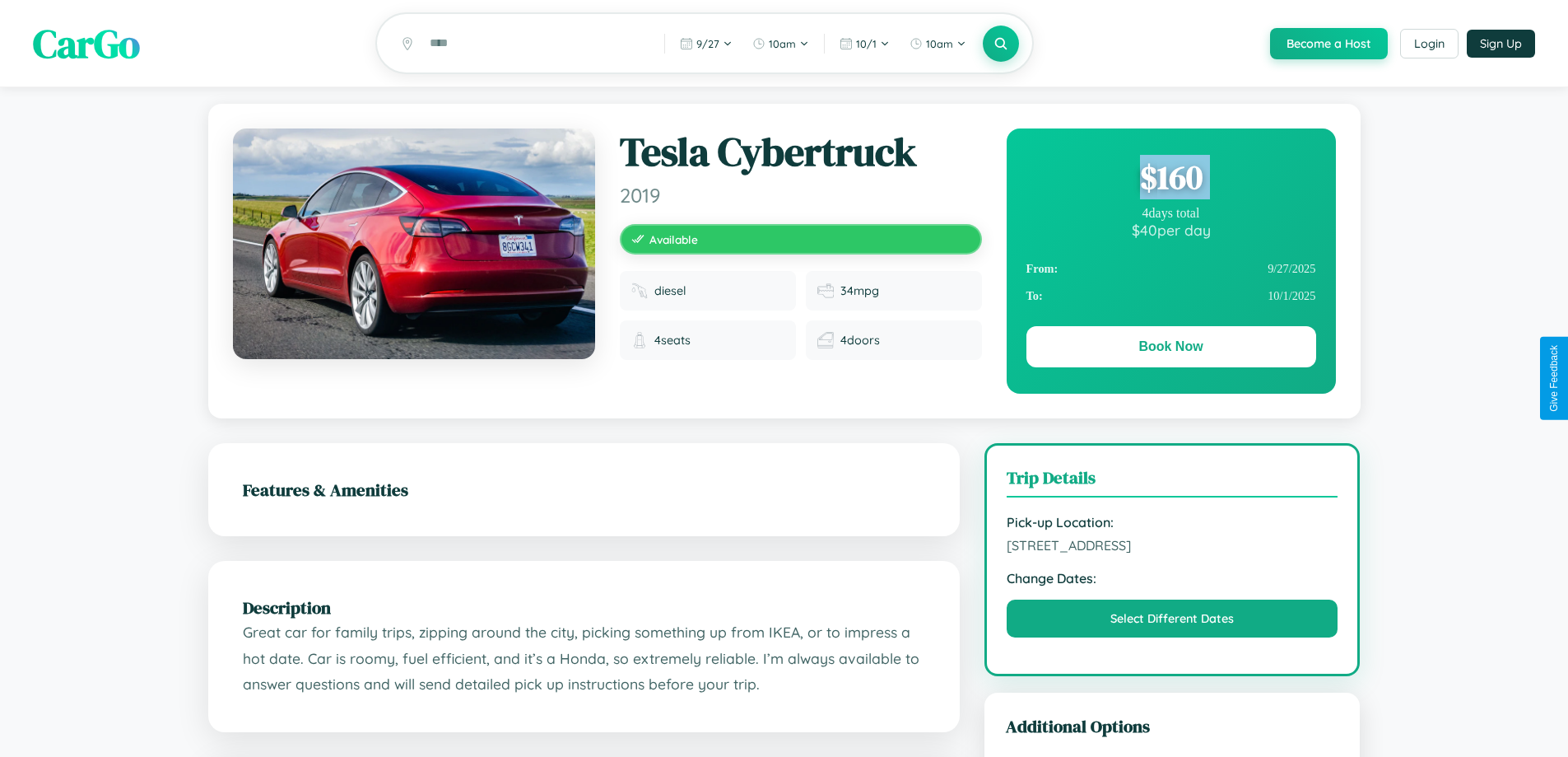
click at [1171, 180] on div "$ 160" at bounding box center [1171, 177] width 289 height 44
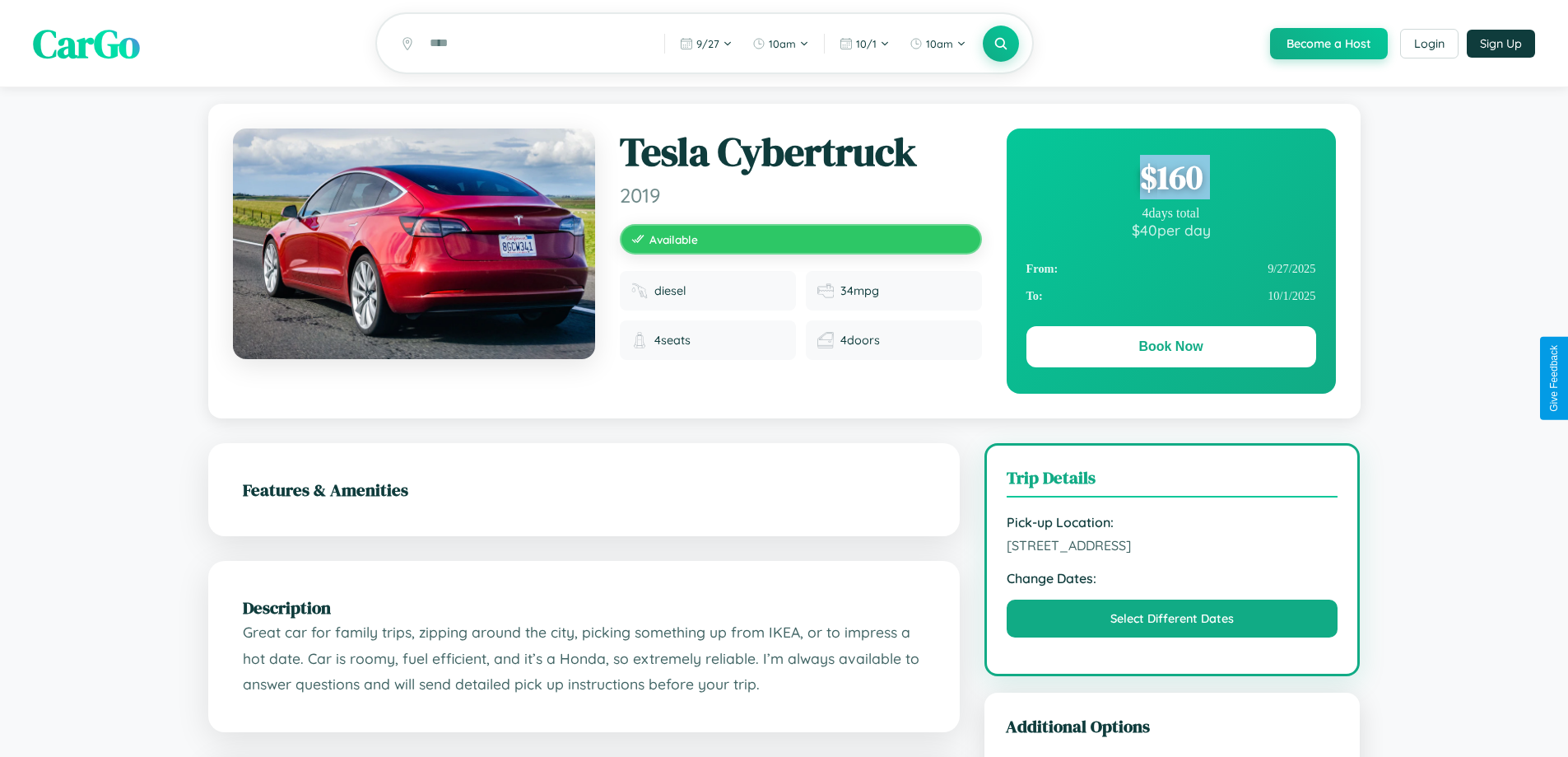
click at [1171, 180] on div "$ 160" at bounding box center [1171, 177] width 289 height 44
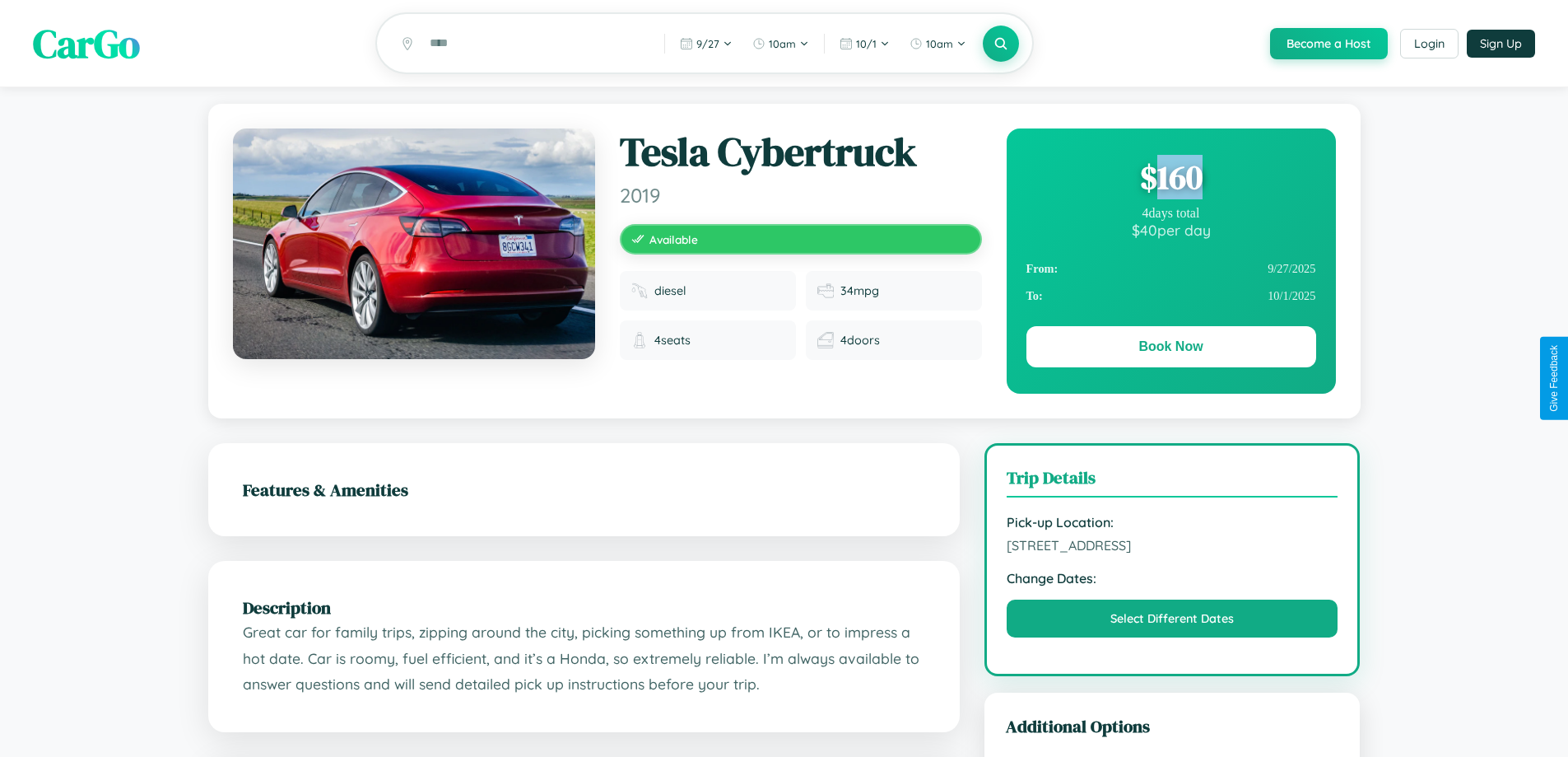
click at [1171, 180] on div "$ 160" at bounding box center [1171, 177] width 289 height 44
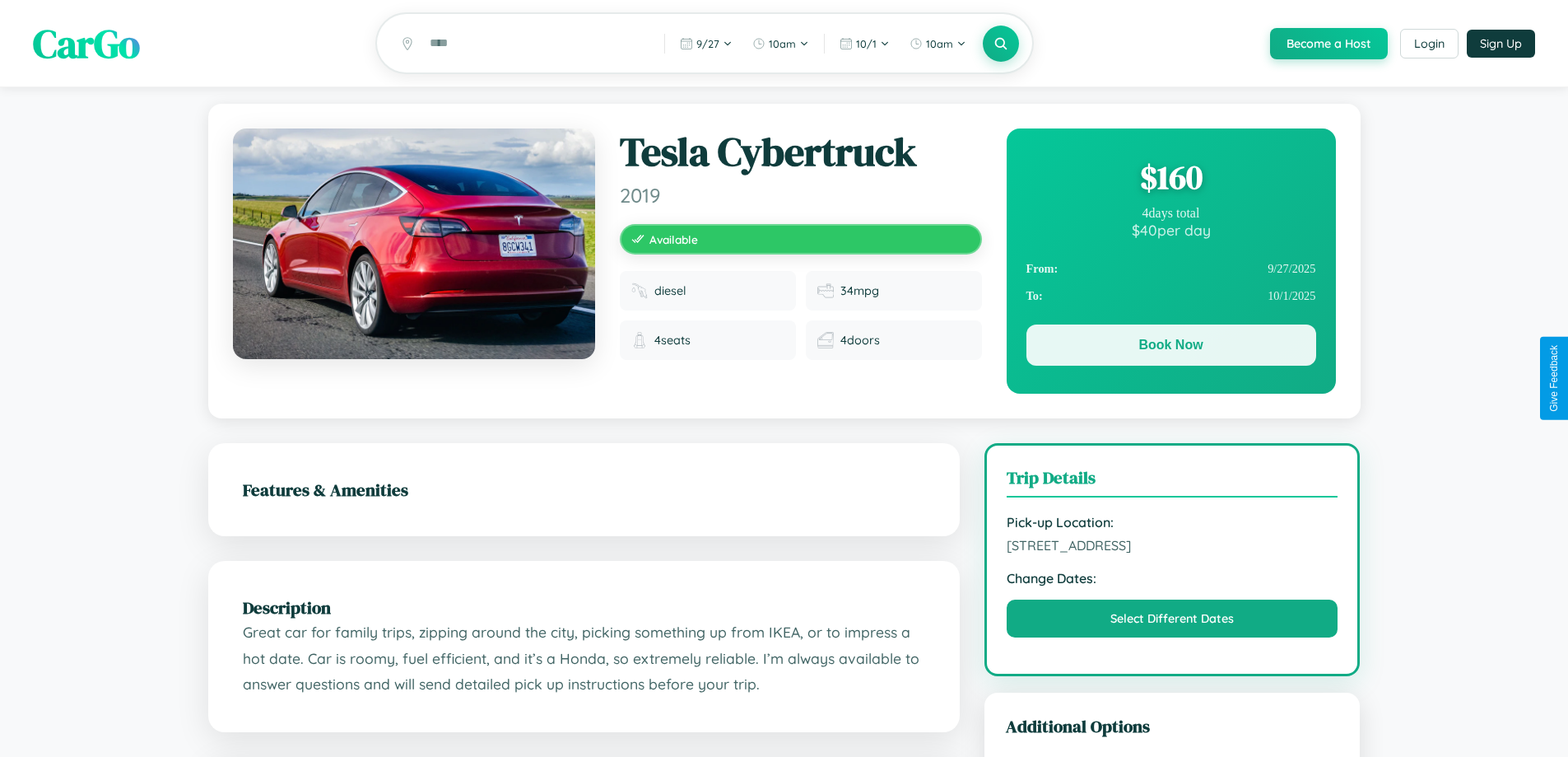
click at [1171, 347] on button "Book Now" at bounding box center [1171, 345] width 289 height 42
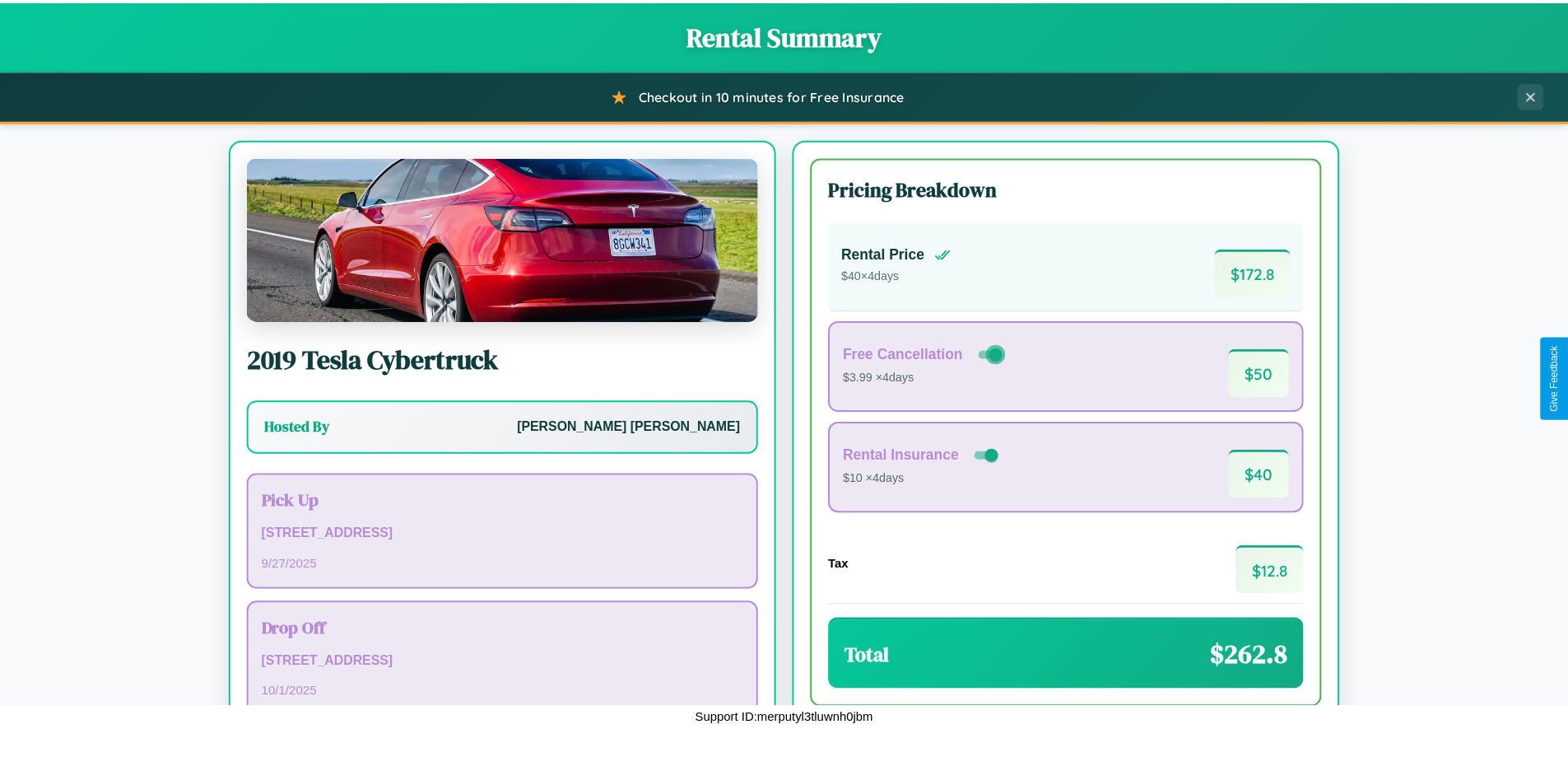
scroll to position [113, 0]
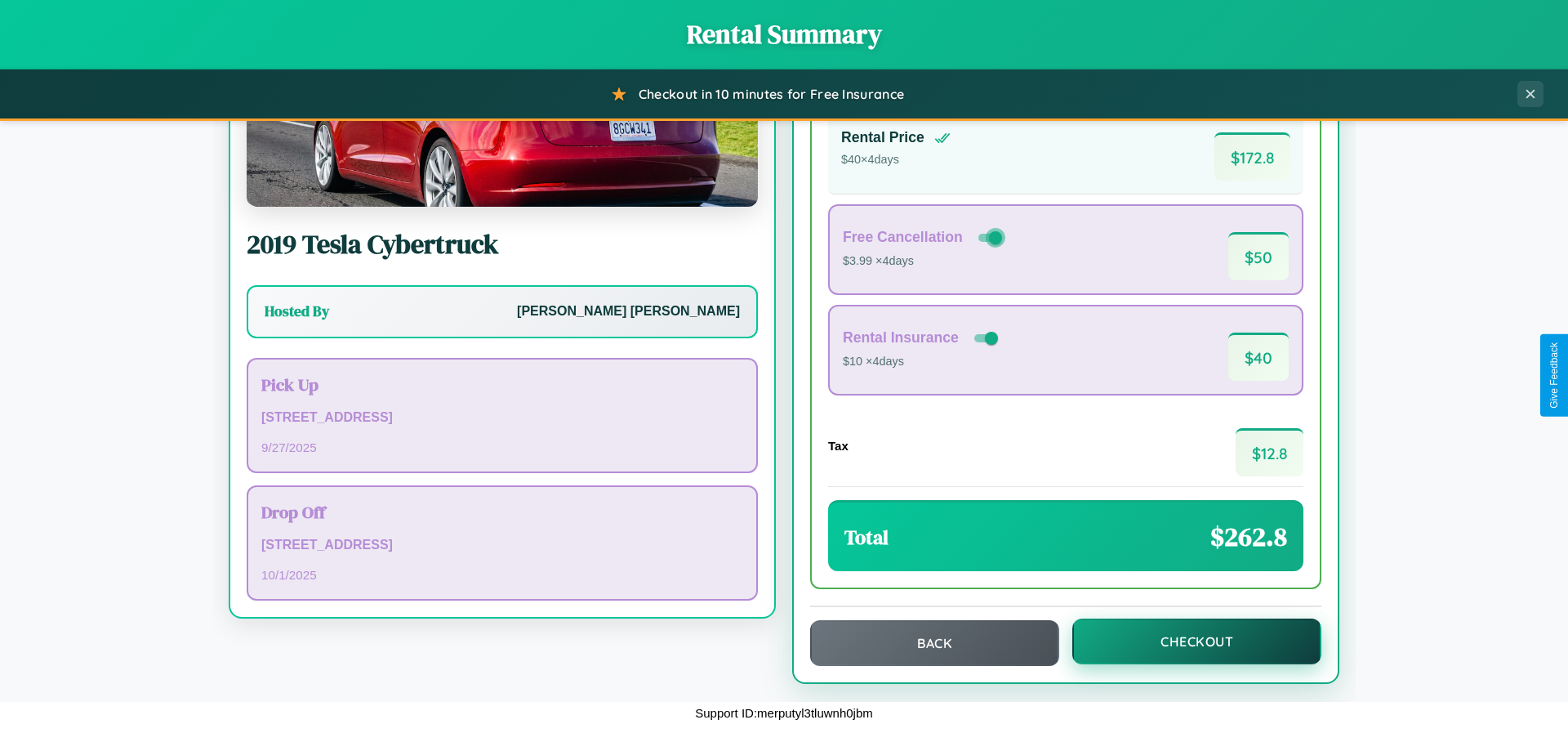
click at [1186, 641] on button "Checkout" at bounding box center [1196, 641] width 249 height 46
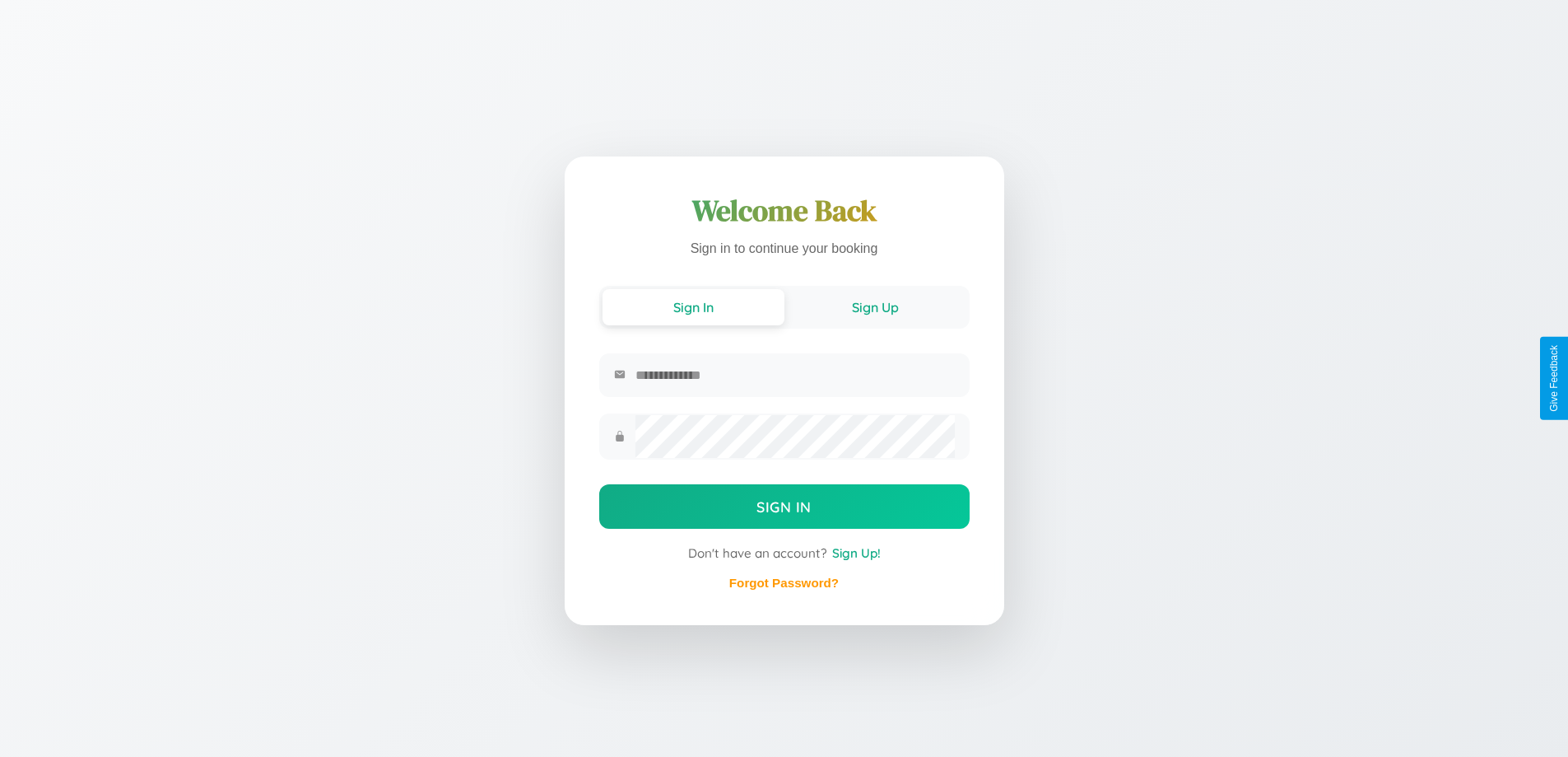
click at [875, 306] on button "Sign Up" at bounding box center [876, 308] width 182 height 36
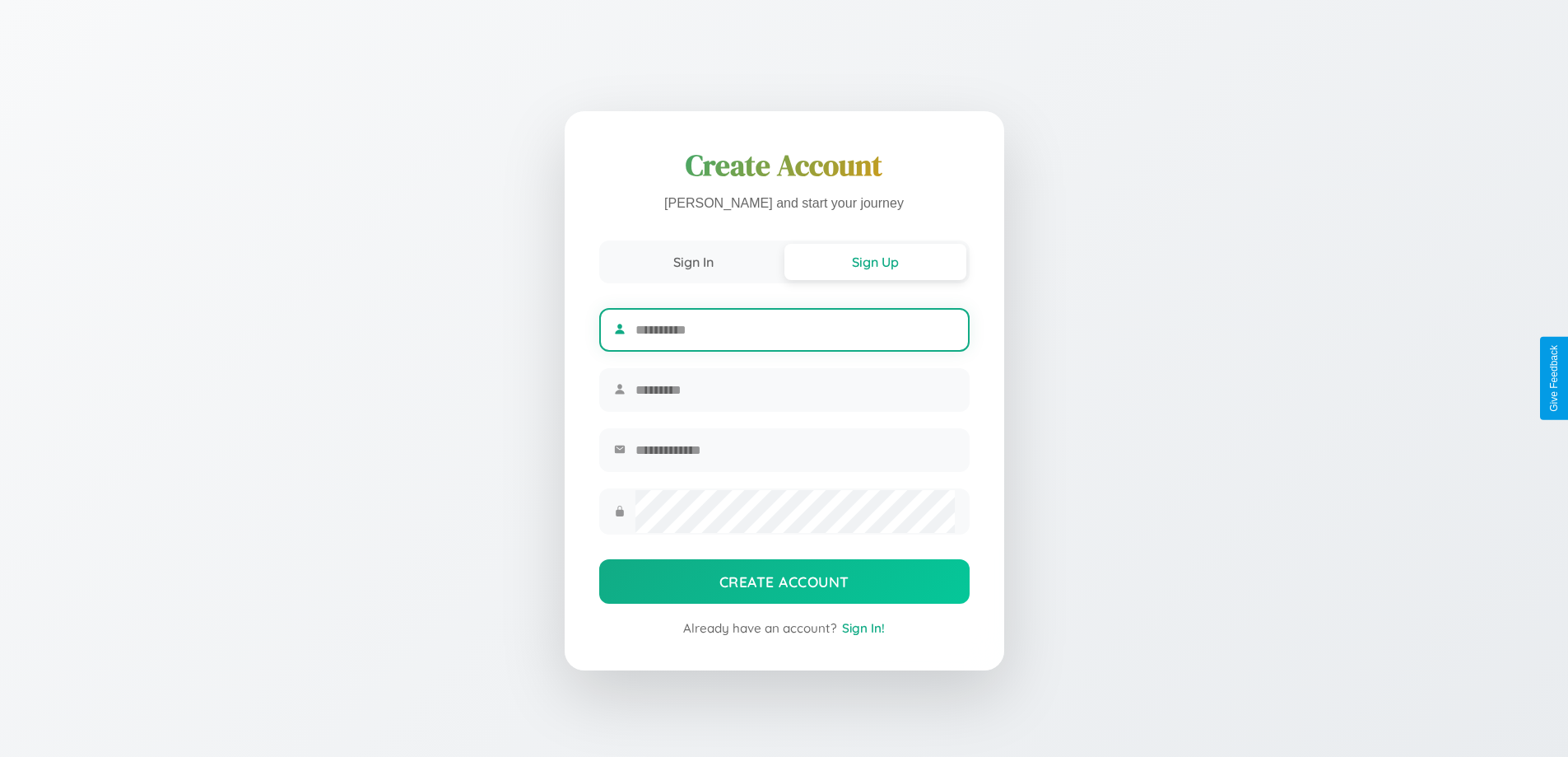
click at [794, 327] on input "text" at bounding box center [794, 329] width 319 height 41
type input "****"
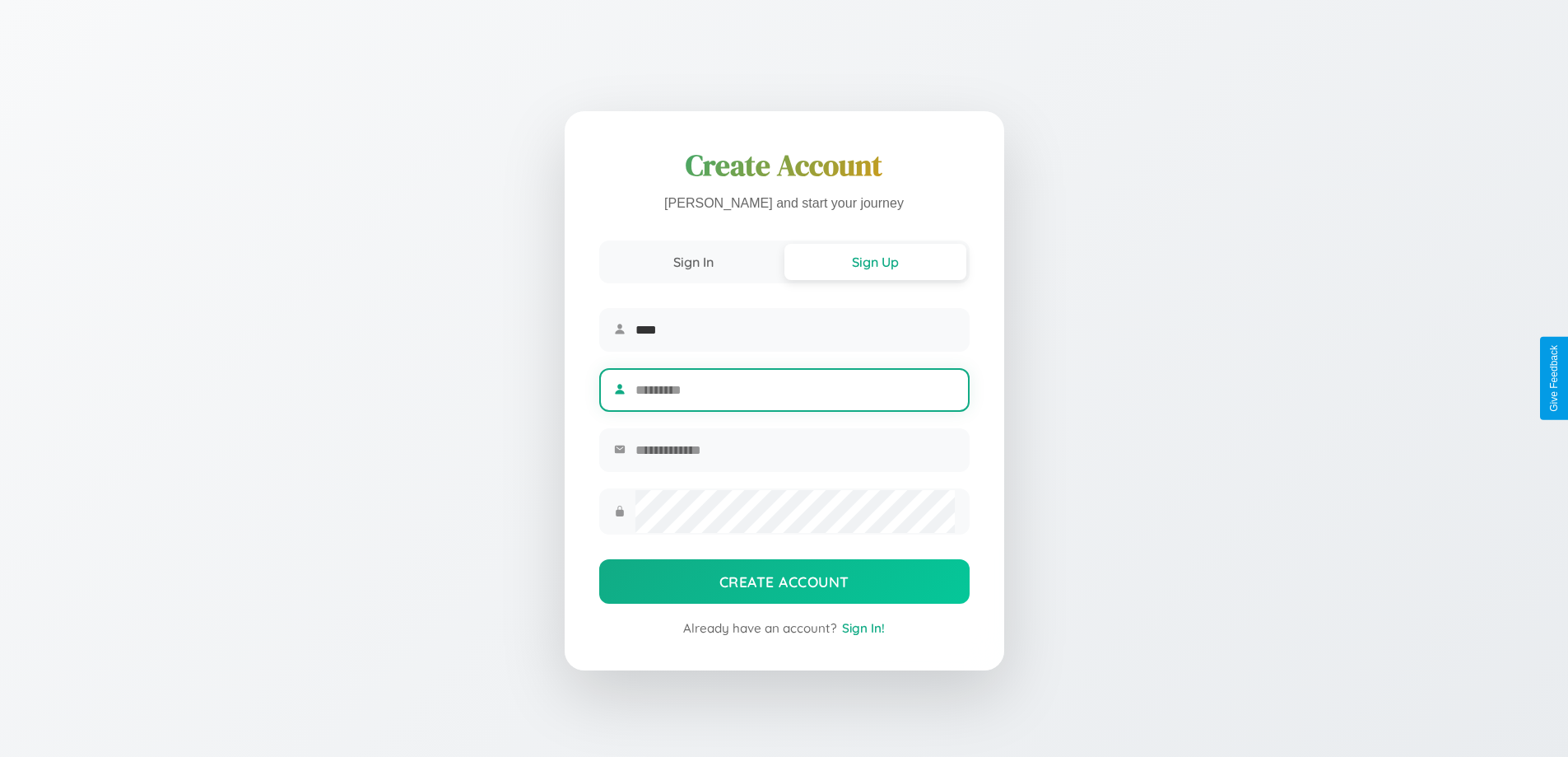
click at [794, 390] on input "text" at bounding box center [794, 390] width 319 height 41
type input "*****"
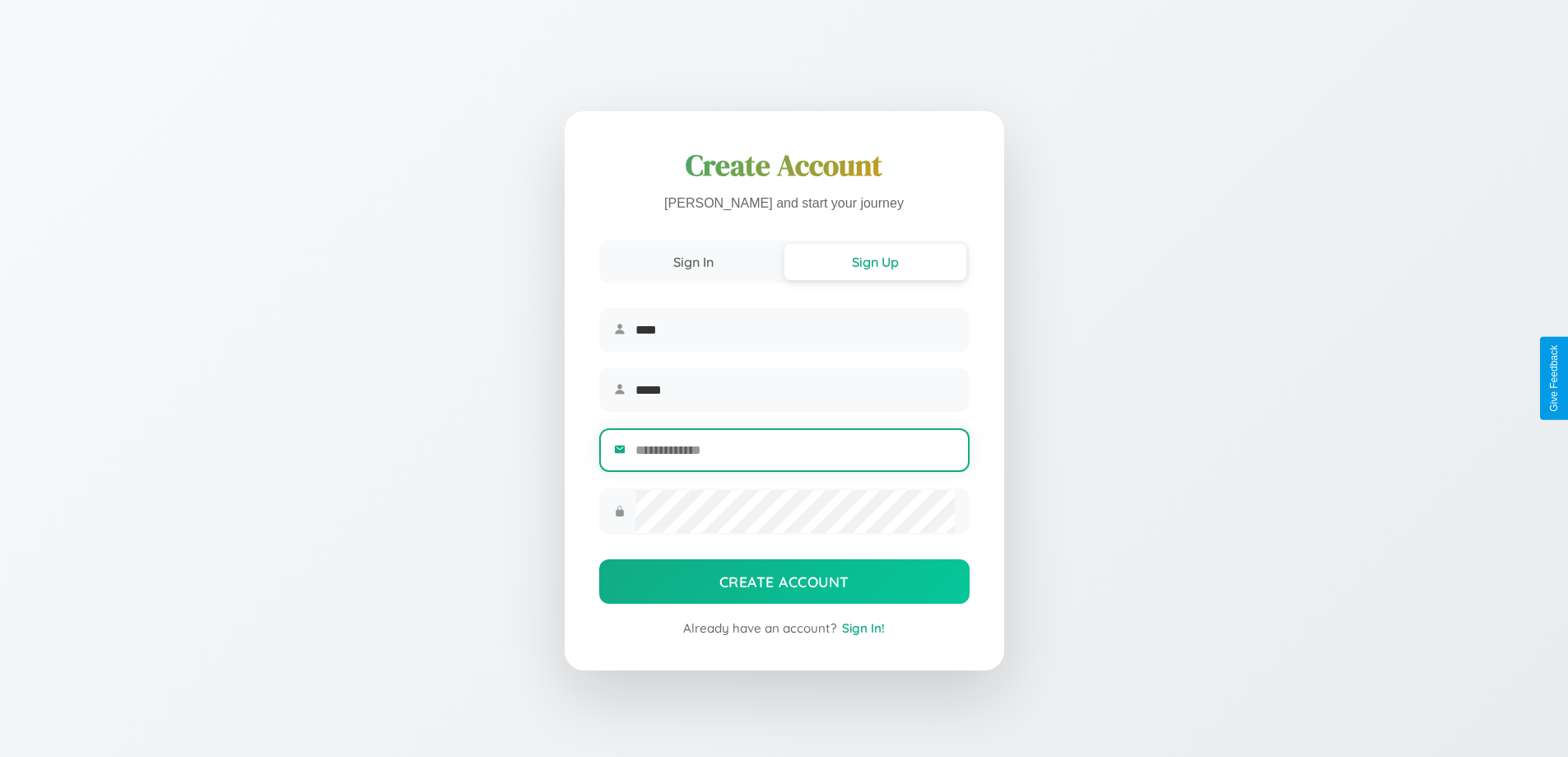
click at [794, 452] on input "email" at bounding box center [794, 449] width 319 height 41
type input "**********"
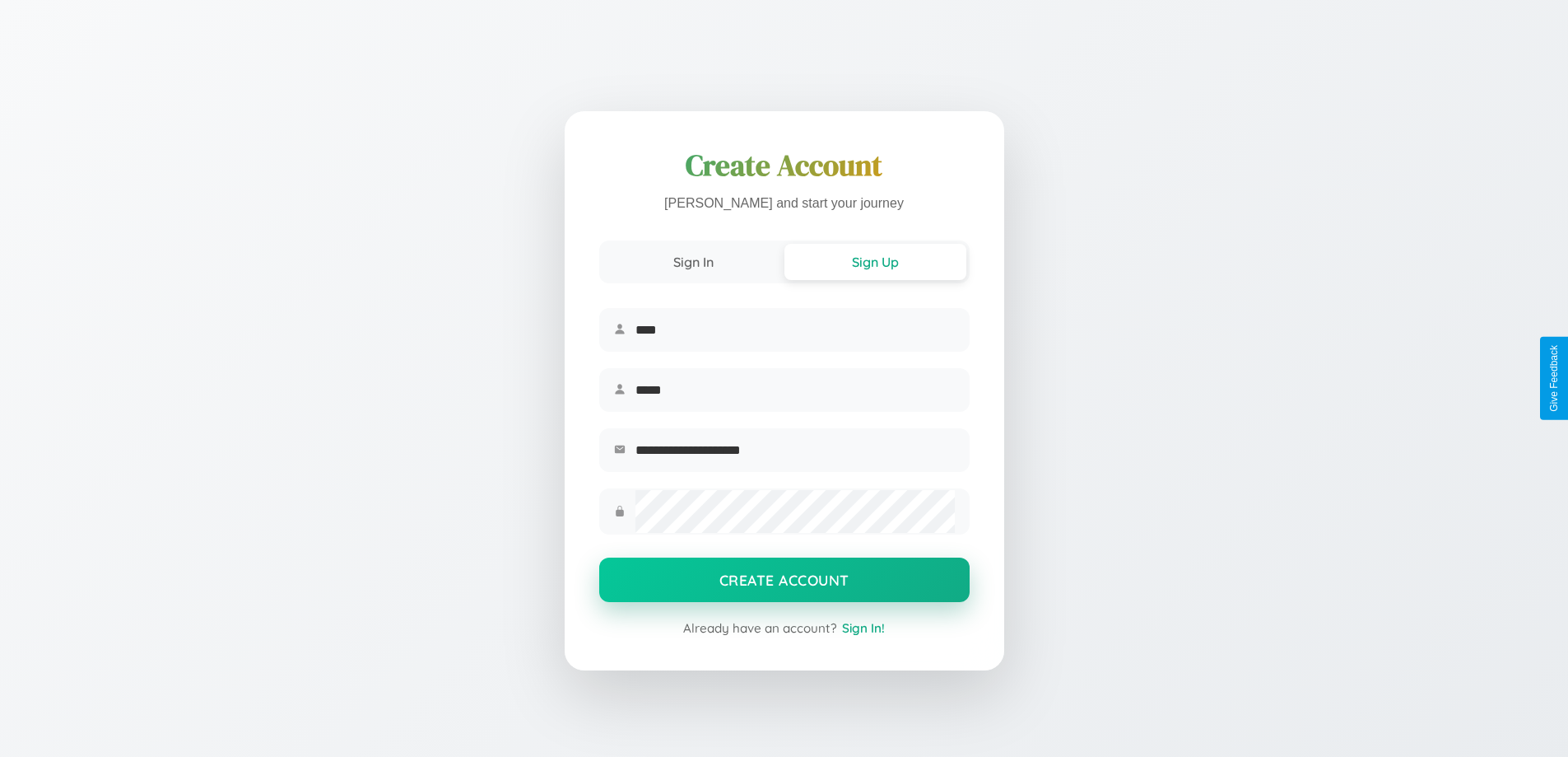
click at [784, 585] on button "Create Account" at bounding box center [785, 579] width 371 height 44
